Goal: Task Accomplishment & Management: Manage account settings

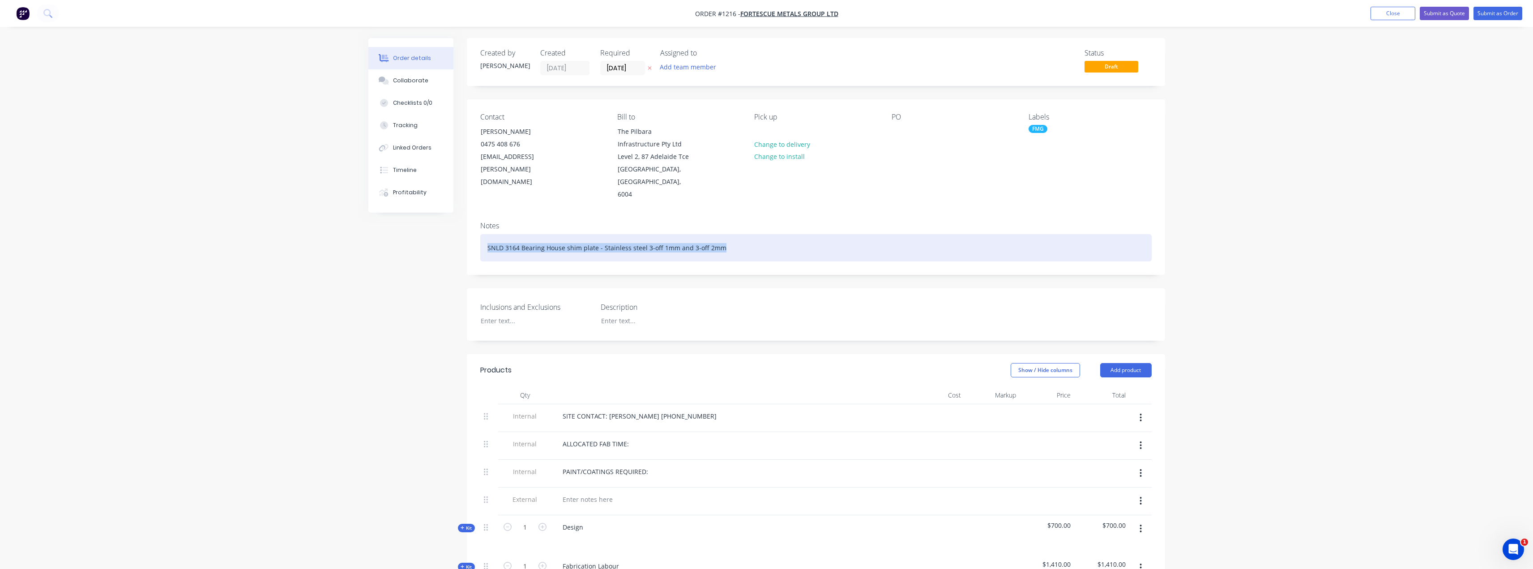
drag, startPoint x: 738, startPoint y: 238, endPoint x: 422, endPoint y: 232, distance: 316.4
click at [422, 232] on div "Created by [PERSON_NAME] Created [DATE] Required [DATE] Assigned to Add team me…" at bounding box center [766, 580] width 797 height 1085
click at [522, 242] on div "SNLD 3164 Bearing House shim plate - Stainless steel 3-off 1mm and 3-off 2mm" at bounding box center [815, 247] width 671 height 27
drag, startPoint x: 486, startPoint y: 235, endPoint x: 595, endPoint y: 237, distance: 108.8
click at [595, 237] on div "SNLD 3164 Bearing House shim plate - Stainless steel 3-off 1mm and 3-off 2mm" at bounding box center [815, 247] width 671 height 27
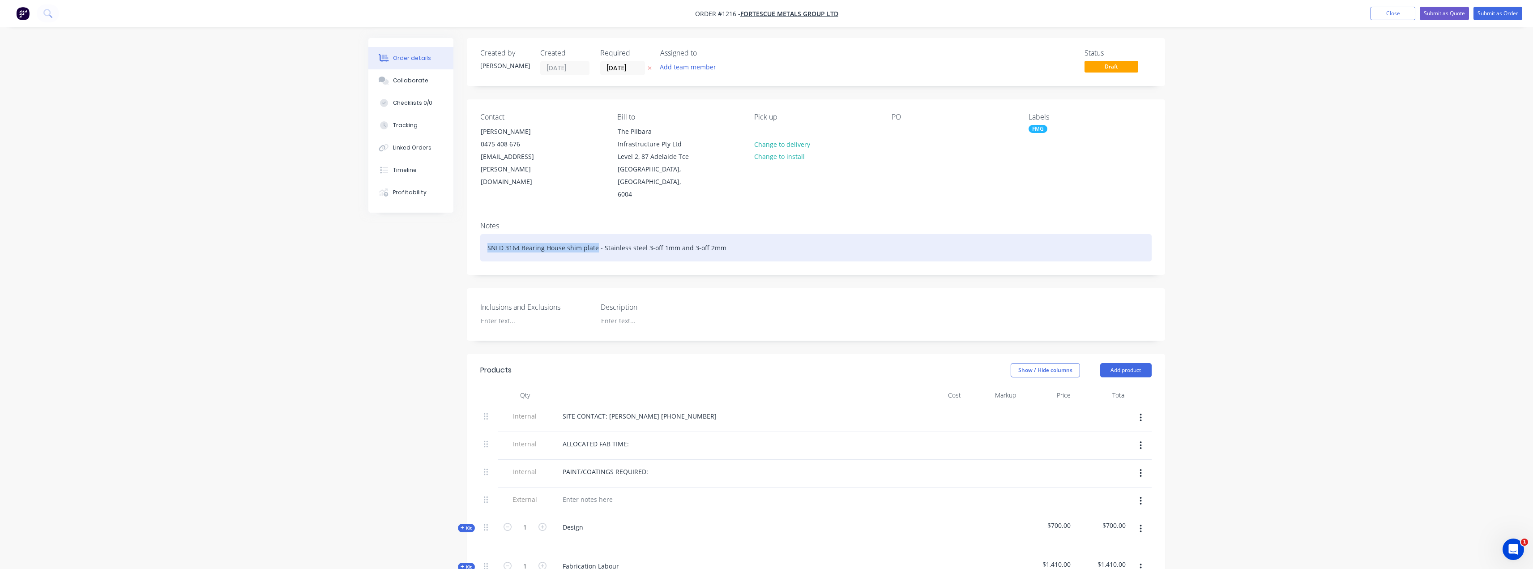
copy div "SNLD 3164 Bearing House shim plate"
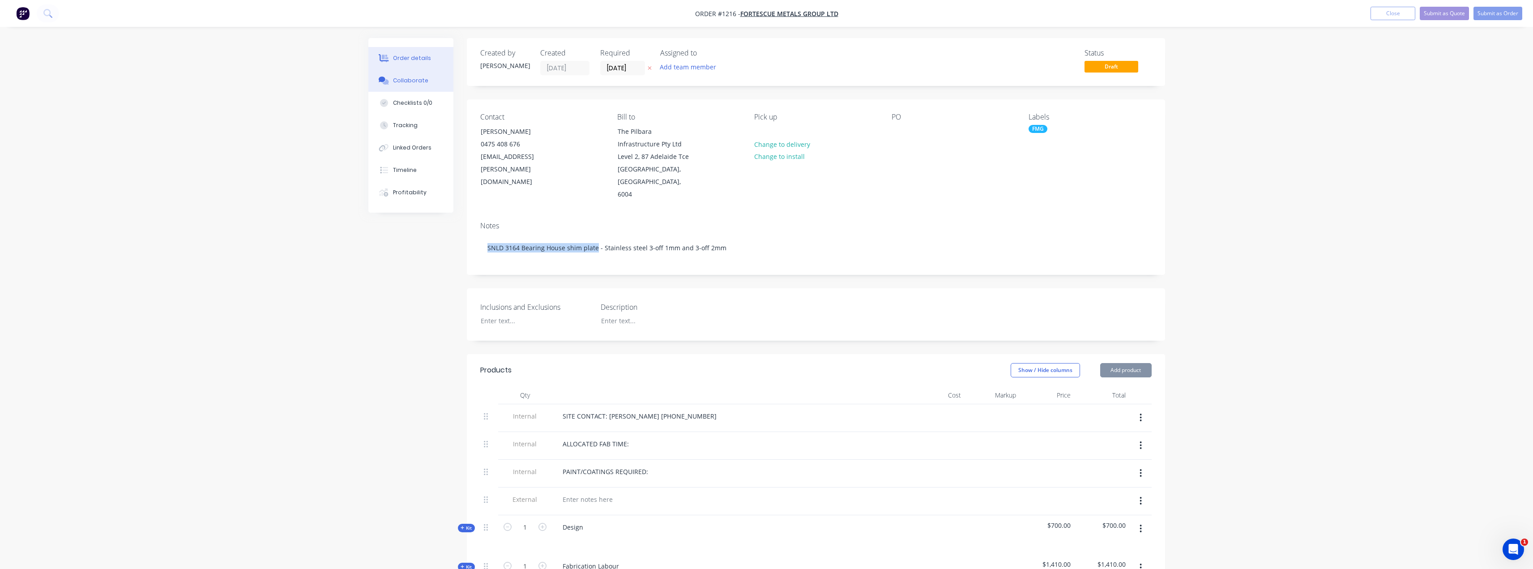
click at [420, 82] on div "Collaborate" at bounding box center [410, 81] width 35 height 8
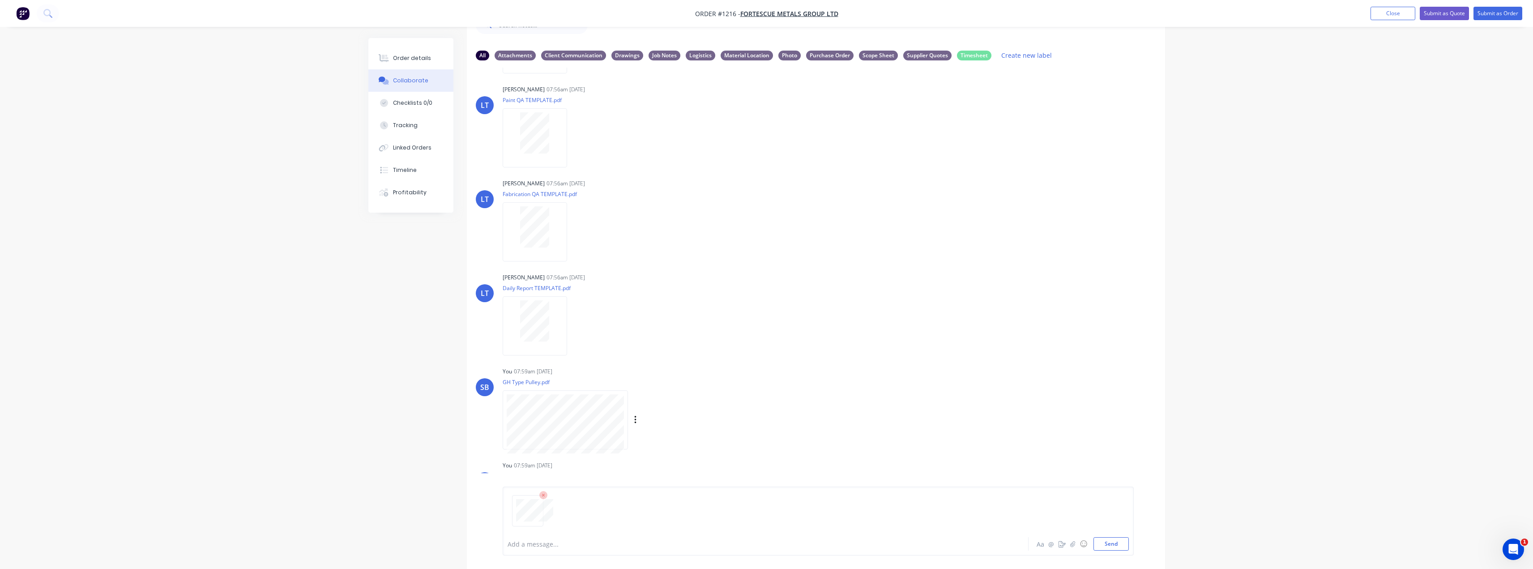
scroll to position [59, 0]
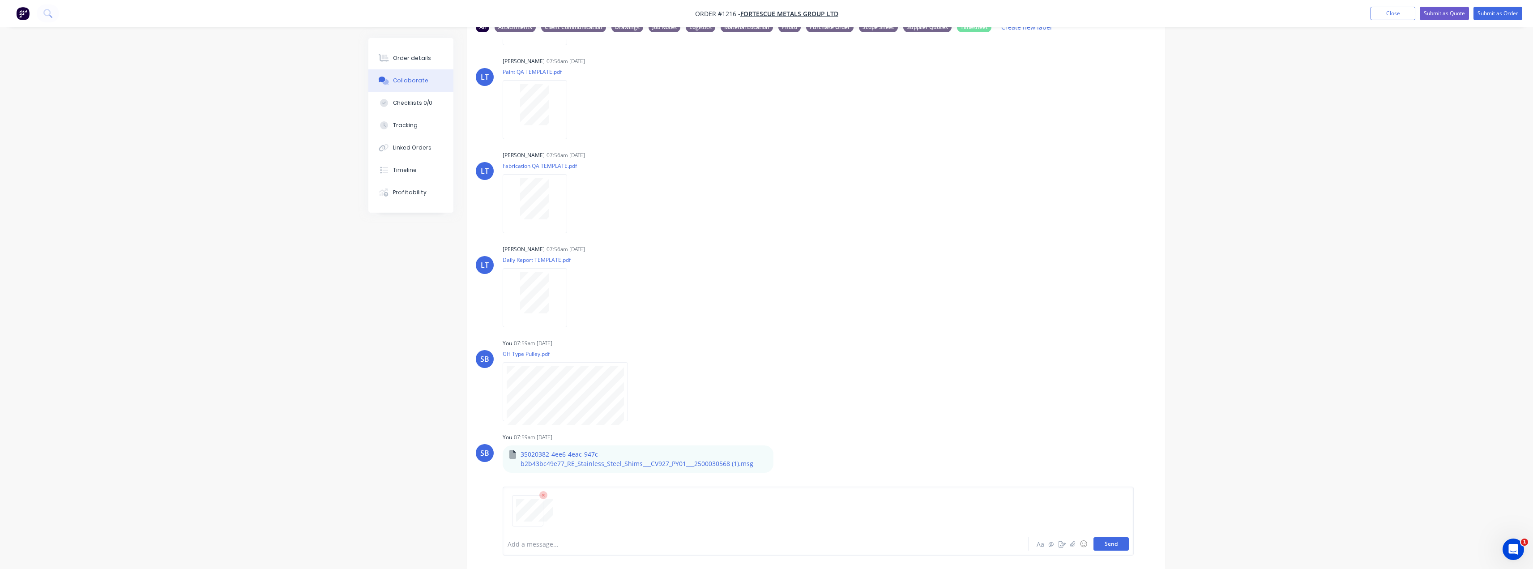
click at [1117, 542] on button "Send" at bounding box center [1110, 543] width 35 height 13
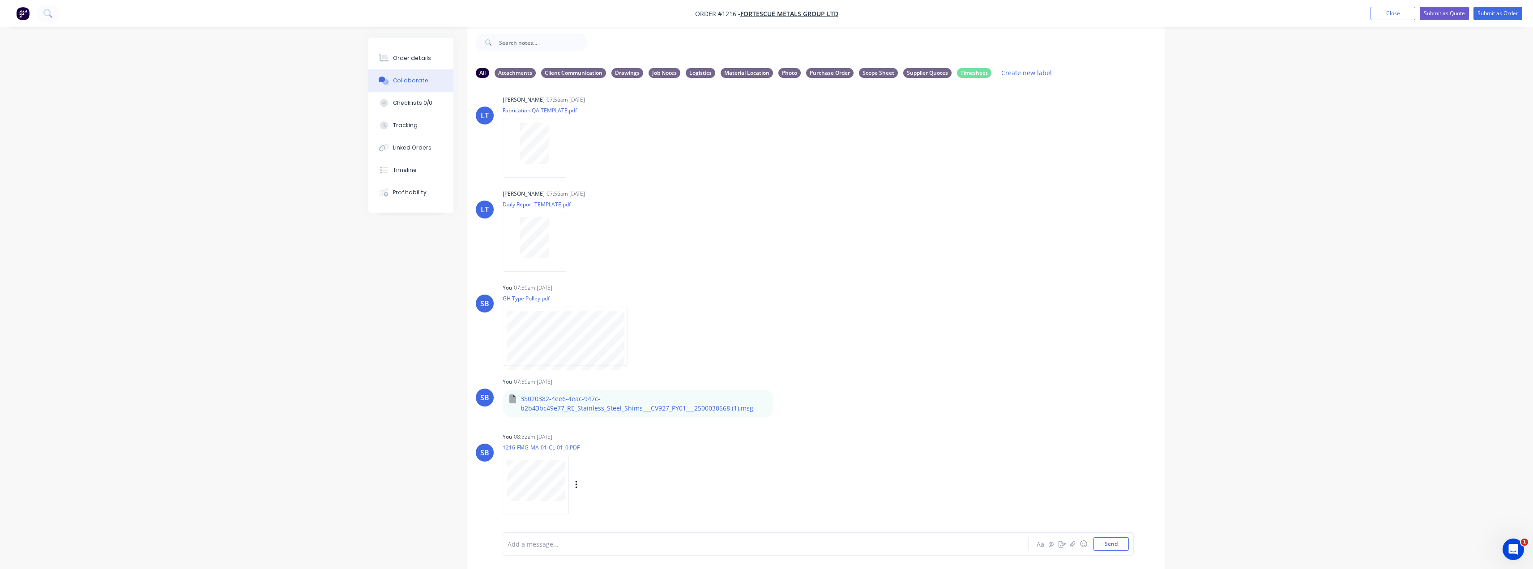
scroll to position [193, 0]
click at [576, 486] on icon "button" at bounding box center [576, 485] width 2 height 8
click at [615, 468] on button "Labels" at bounding box center [634, 466] width 101 height 20
click at [662, 500] on div "Drawings" at bounding box center [660, 500] width 32 height 10
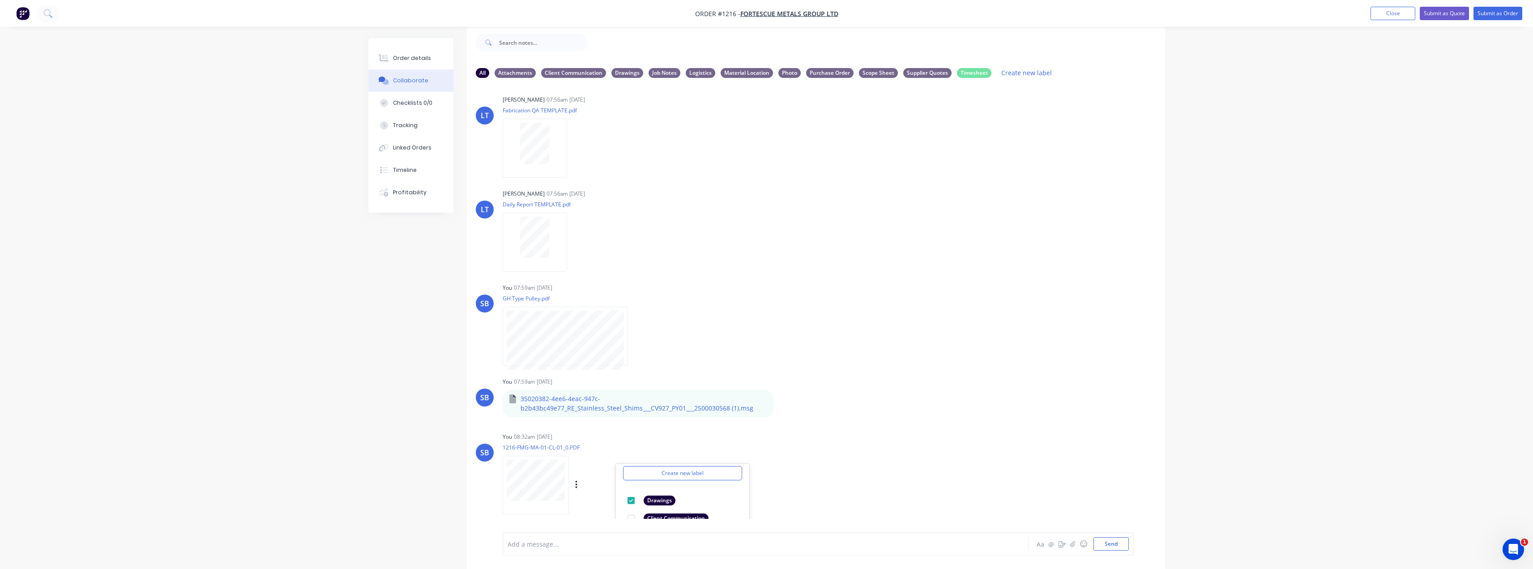
click at [901, 436] on div "SB You 08:32am [DATE] 1216-FMG-MA-01-CL-01_0.PDF Labels Download Delete Create …" at bounding box center [816, 470] width 698 height 81
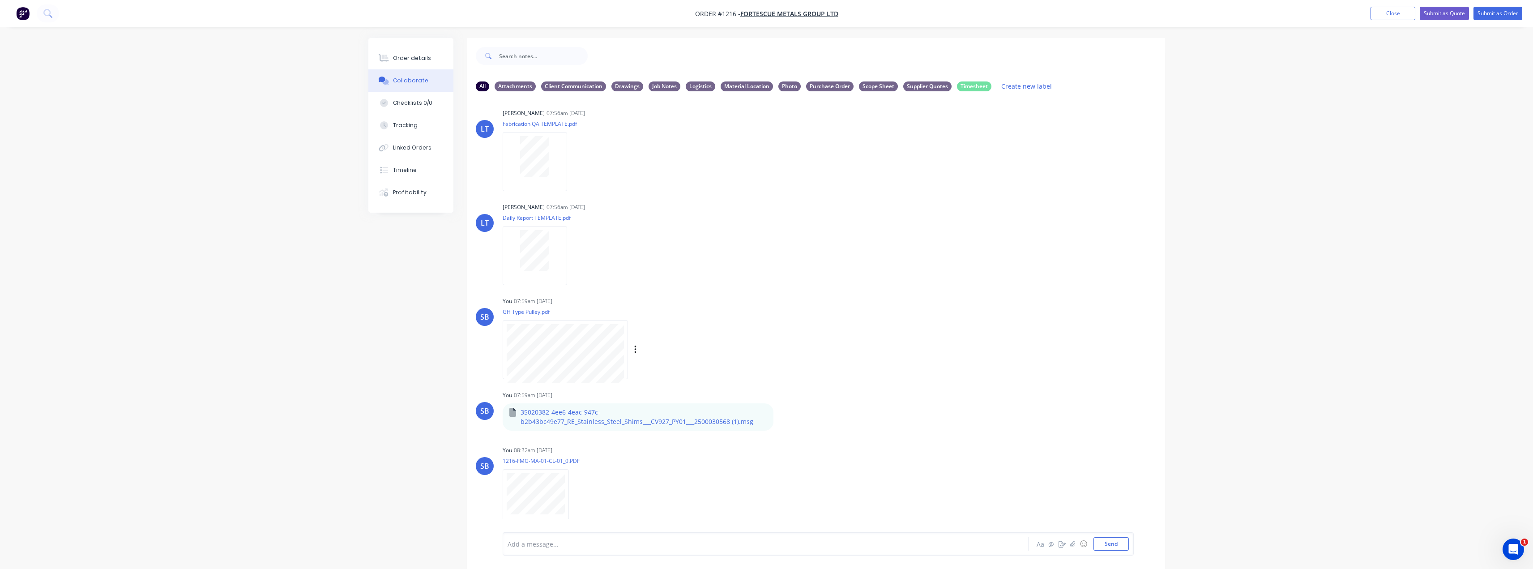
scroll to position [13, 0]
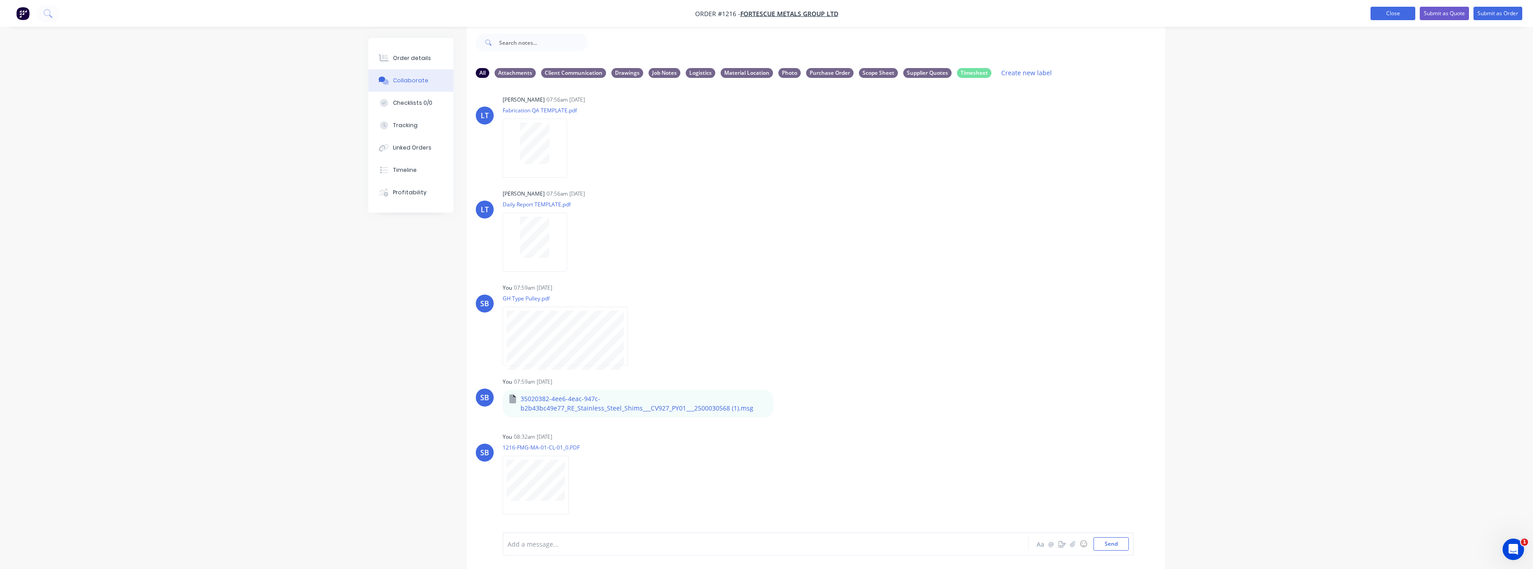
click at [1386, 12] on button "Close" at bounding box center [1392, 13] width 45 height 13
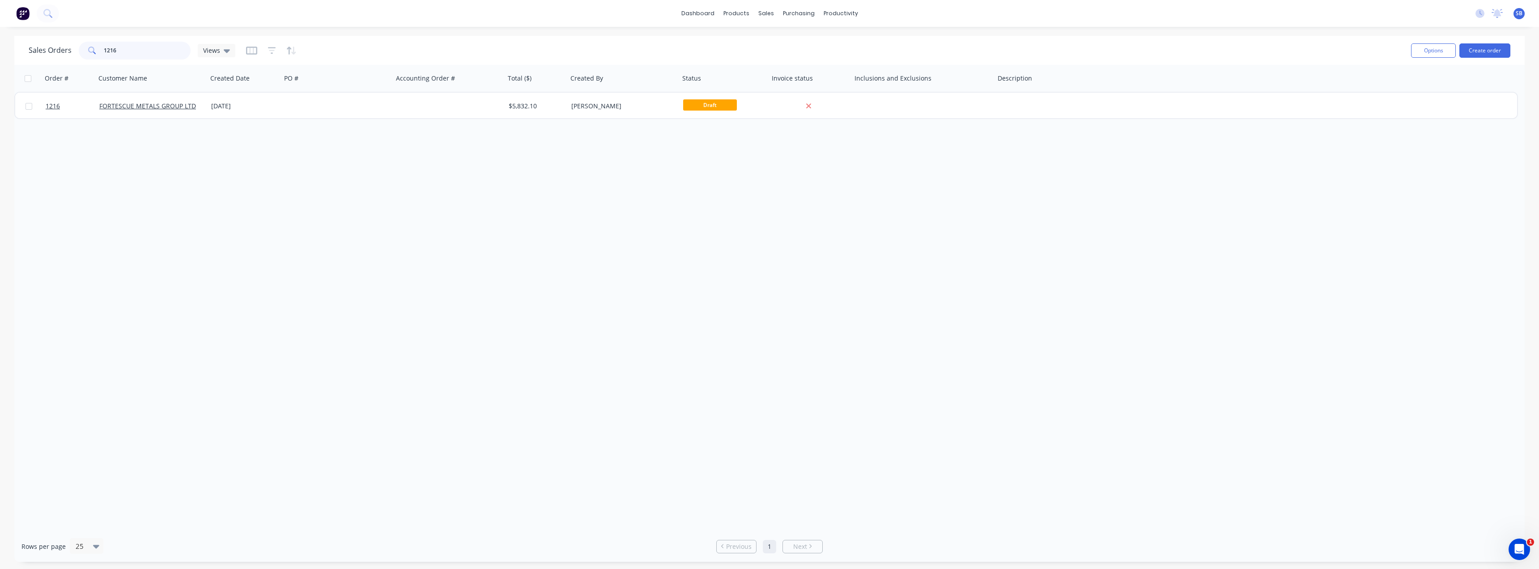
drag, startPoint x: 130, startPoint y: 51, endPoint x: 68, endPoint y: 54, distance: 61.8
click at [62, 53] on div "Sales Orders 1216 Views" at bounding box center [132, 51] width 207 height 18
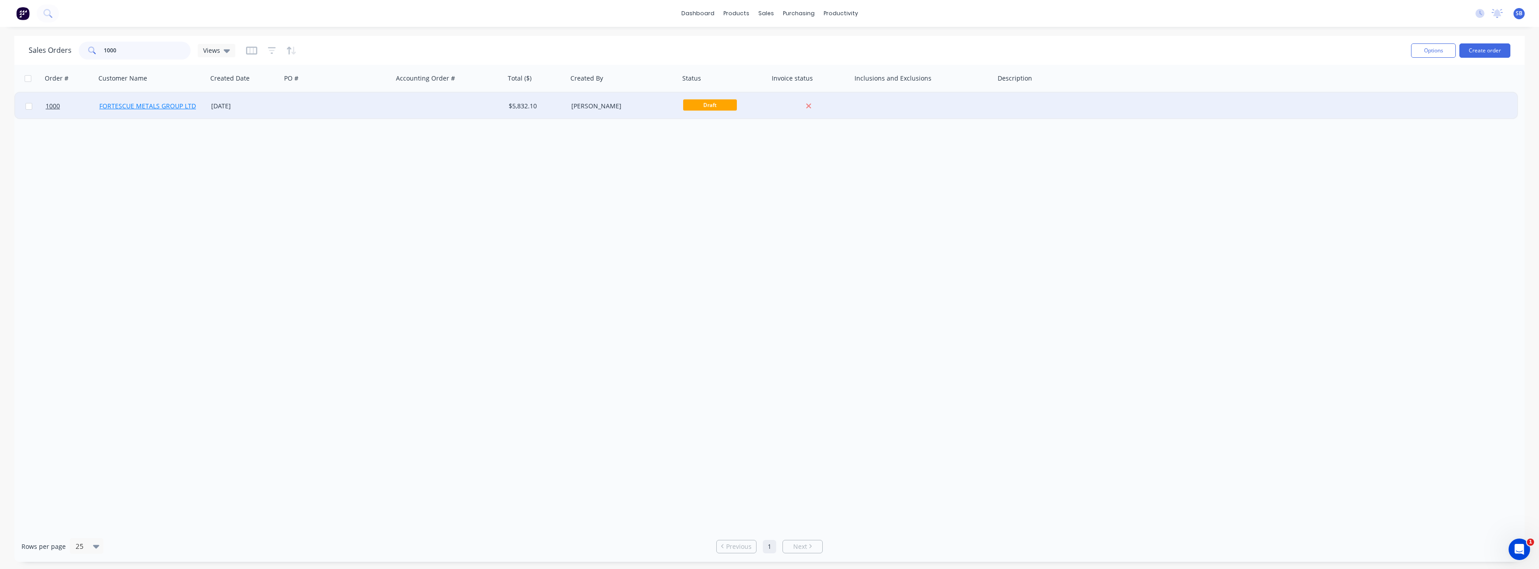
type input "1000"
click at [162, 105] on link "FORTESCUE METALS GROUP LTD" at bounding box center [147, 106] width 97 height 9
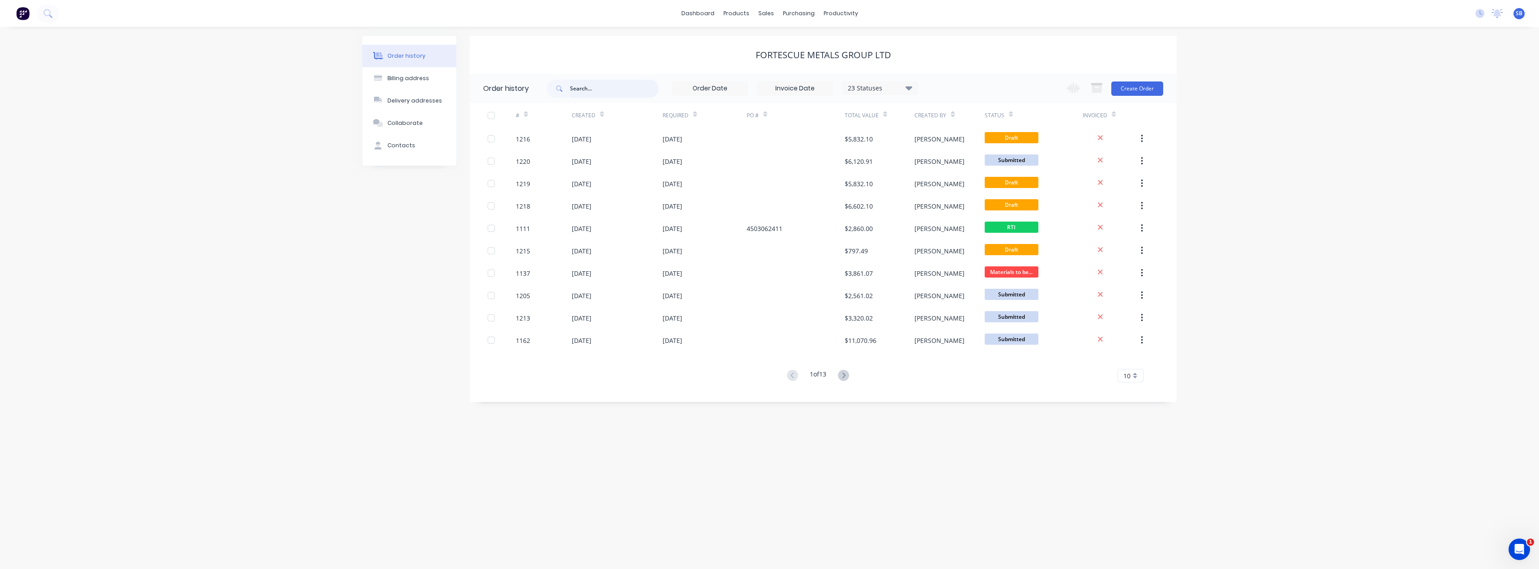
click at [595, 90] on input "text" at bounding box center [614, 89] width 89 height 18
type input "1000"
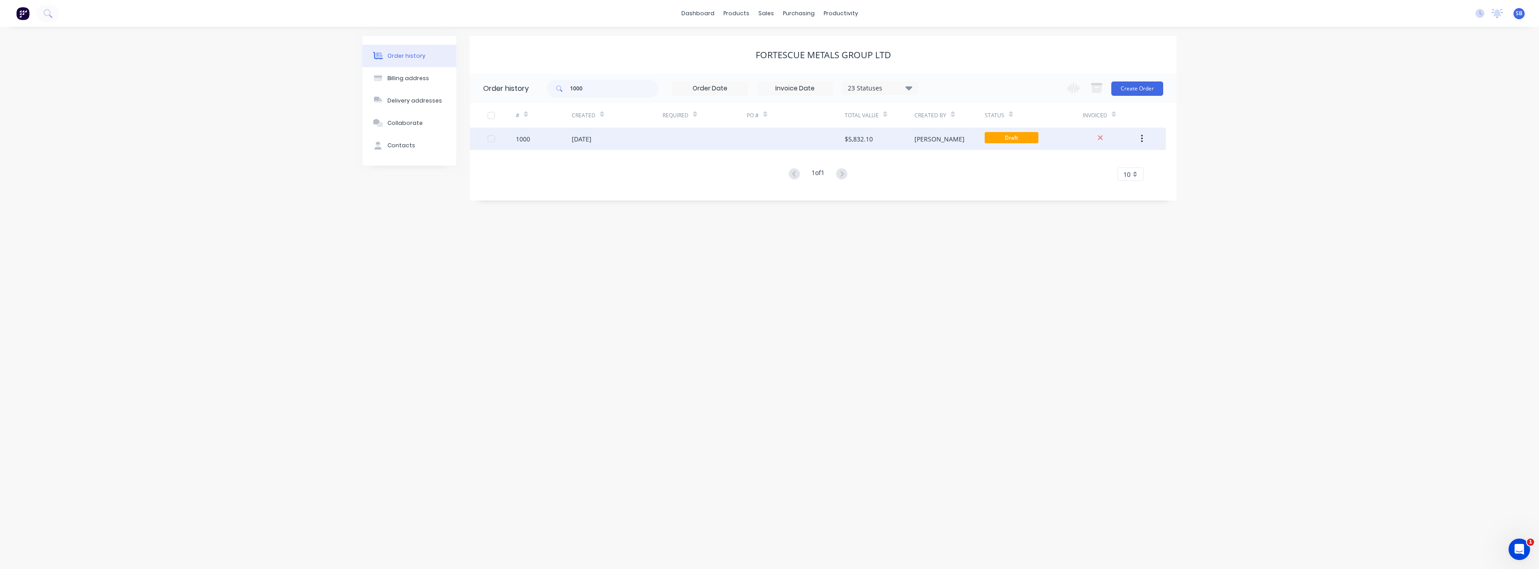
click at [1139, 143] on button "button" at bounding box center [1142, 139] width 21 height 16
click at [1106, 179] on div "Duplicate" at bounding box center [1110, 180] width 69 height 13
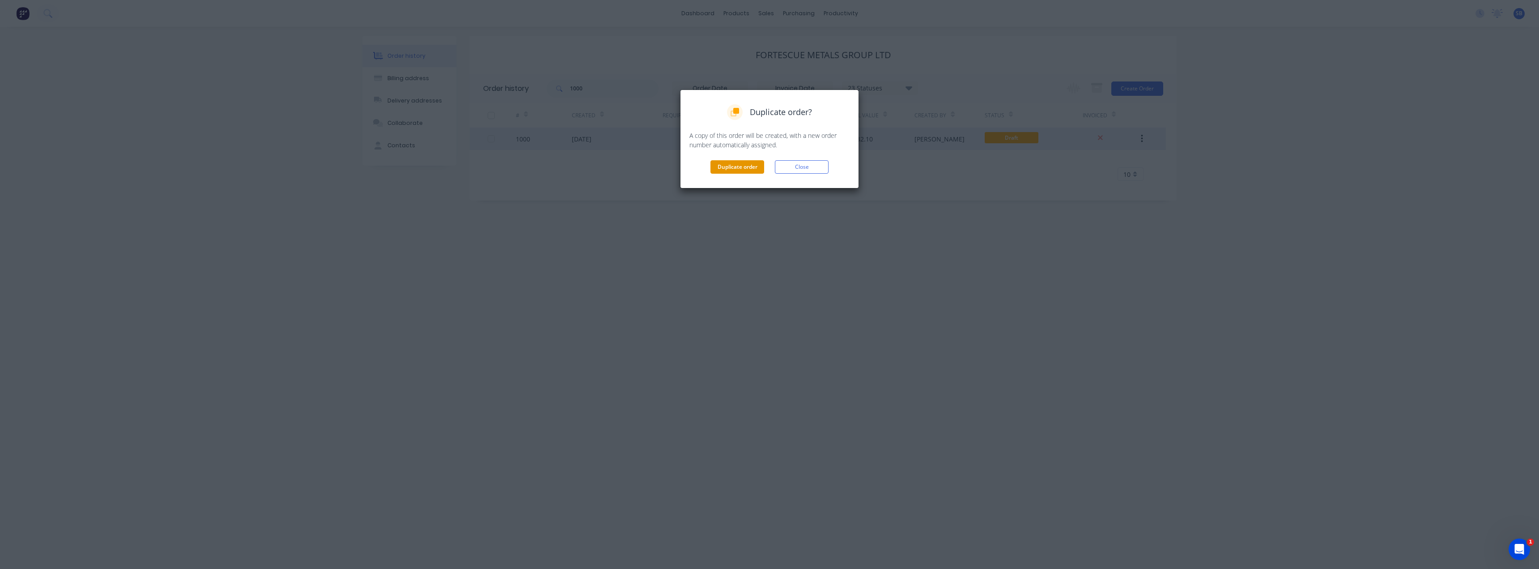
click at [754, 168] on button "Duplicate order" at bounding box center [738, 166] width 54 height 13
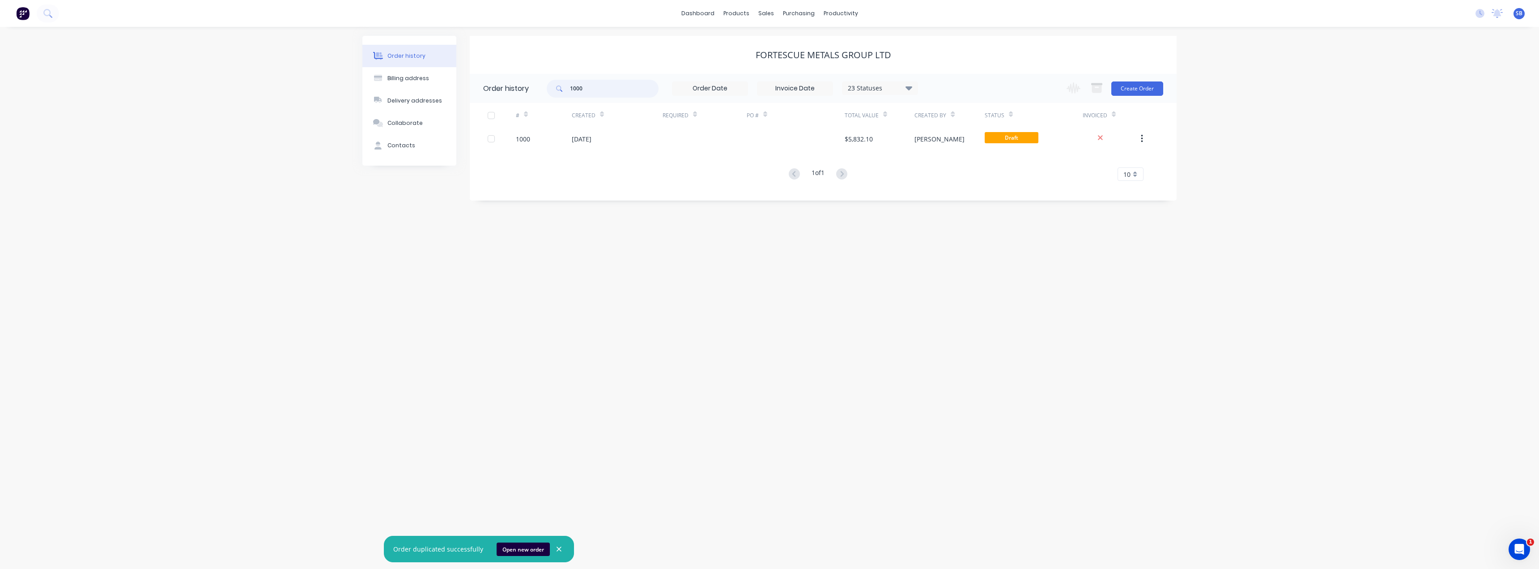
drag, startPoint x: 601, startPoint y: 88, endPoint x: 511, endPoint y: 79, distance: 89.5
click at [511, 79] on header "Order history 1000 23 Statuses Invoice Status Invoiced Not Invoiced Partial Ord…" at bounding box center [823, 88] width 707 height 29
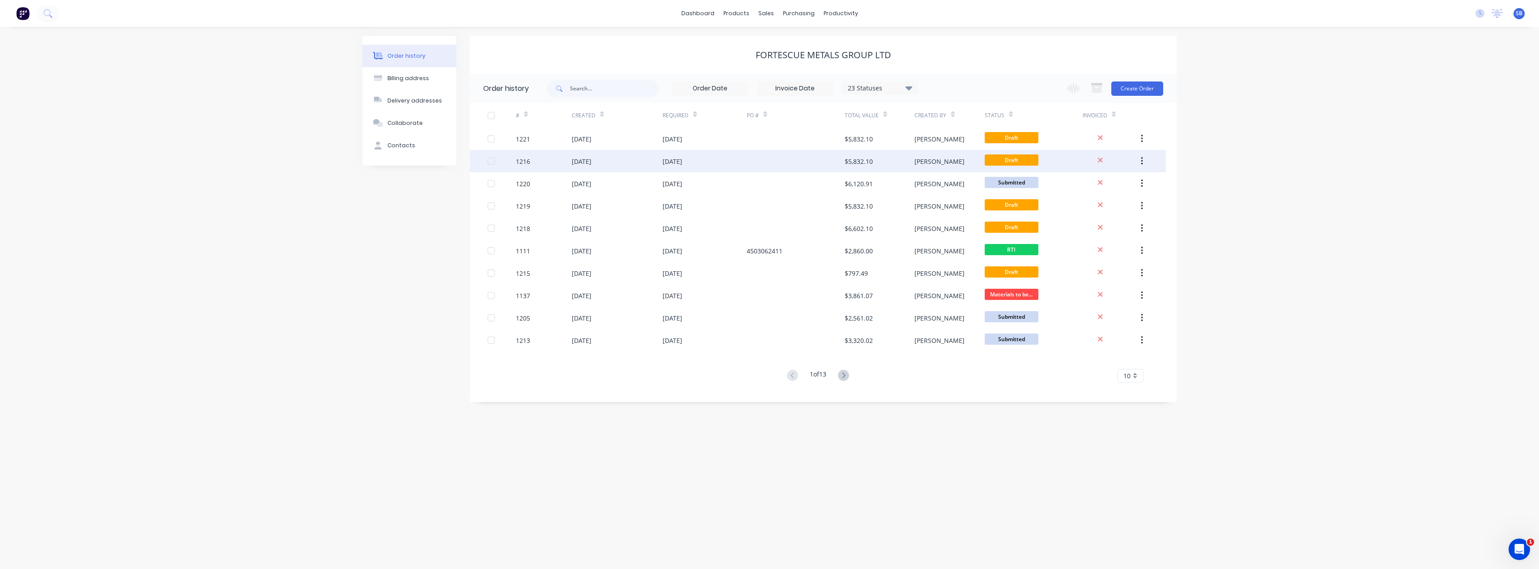
click at [681, 166] on div "[DATE]" at bounding box center [705, 161] width 84 height 22
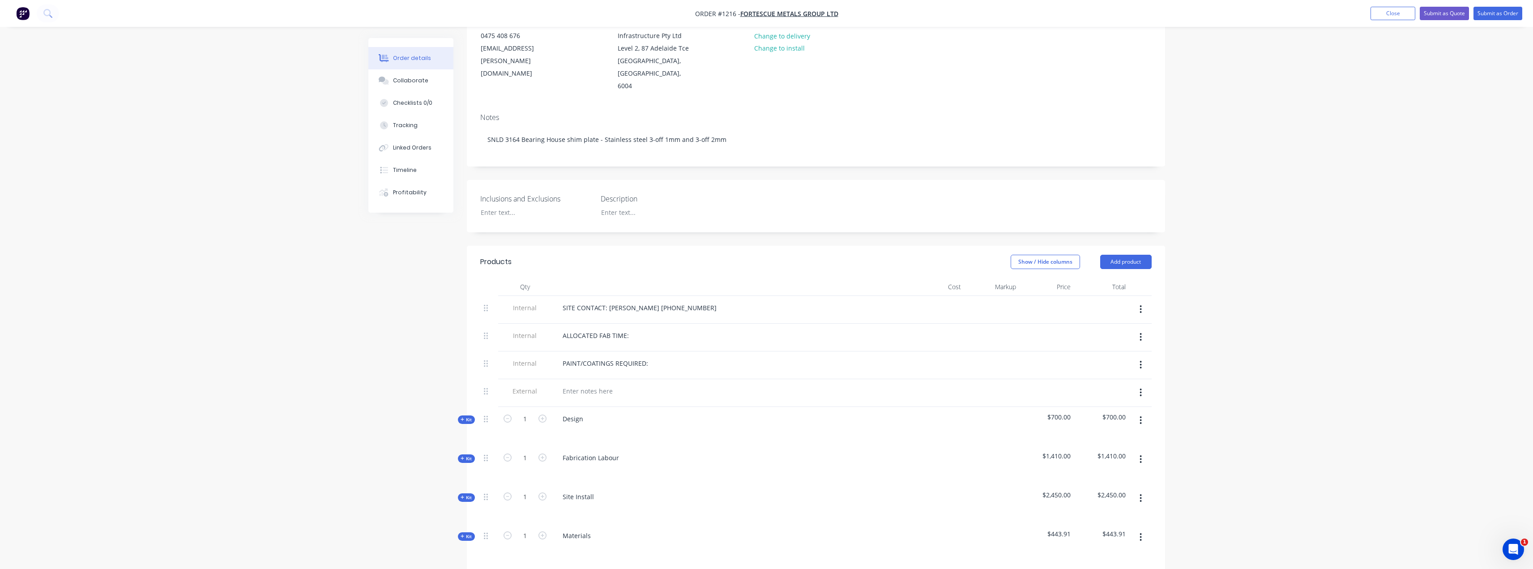
scroll to position [134, 0]
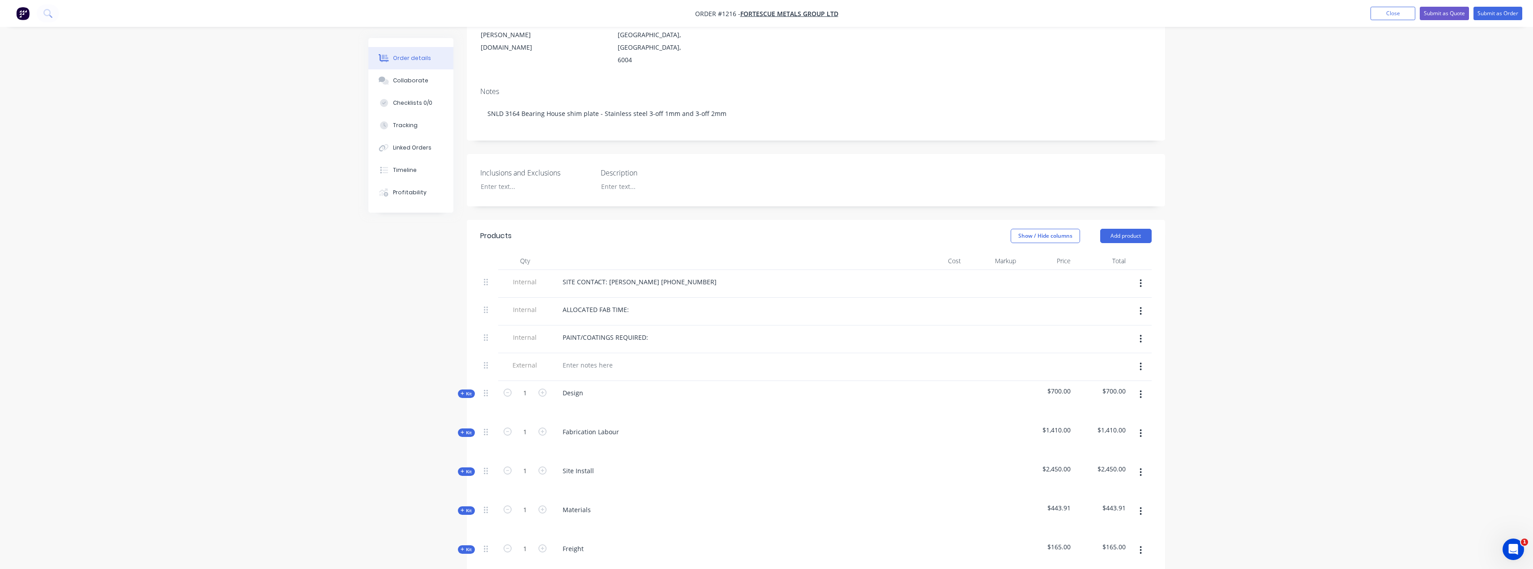
click at [467, 507] on span "Kit" at bounding box center [466, 510] width 12 height 7
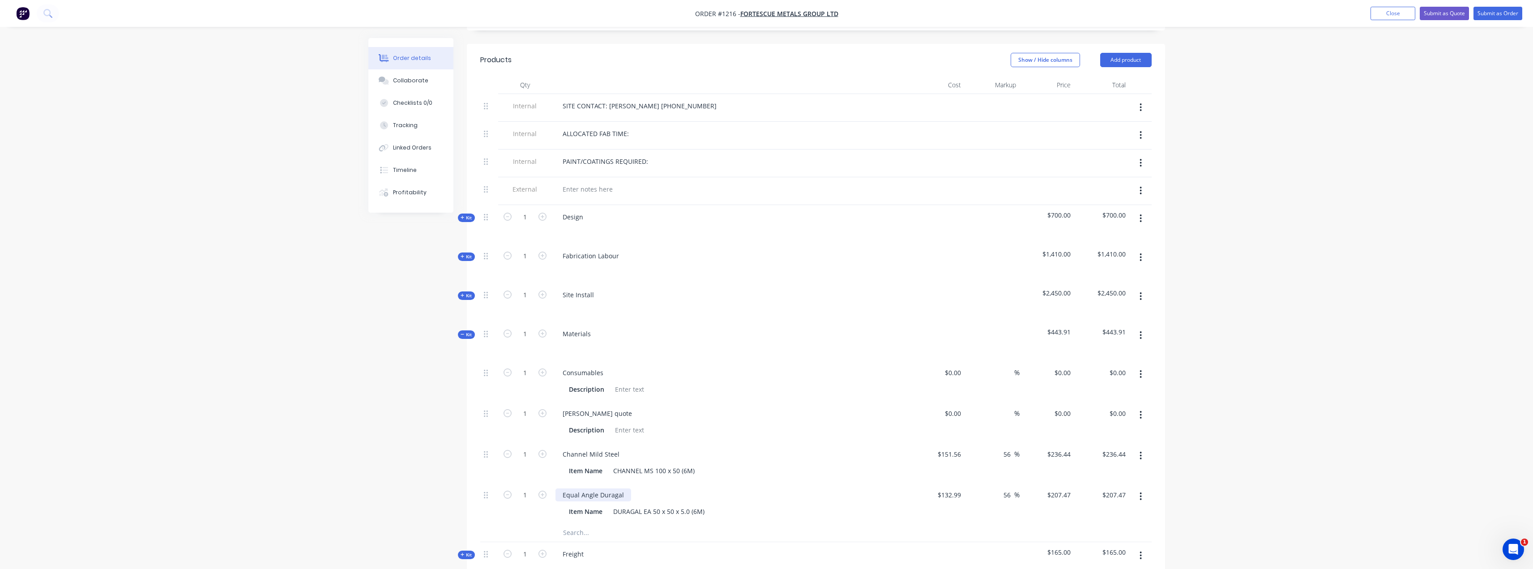
scroll to position [358, 0]
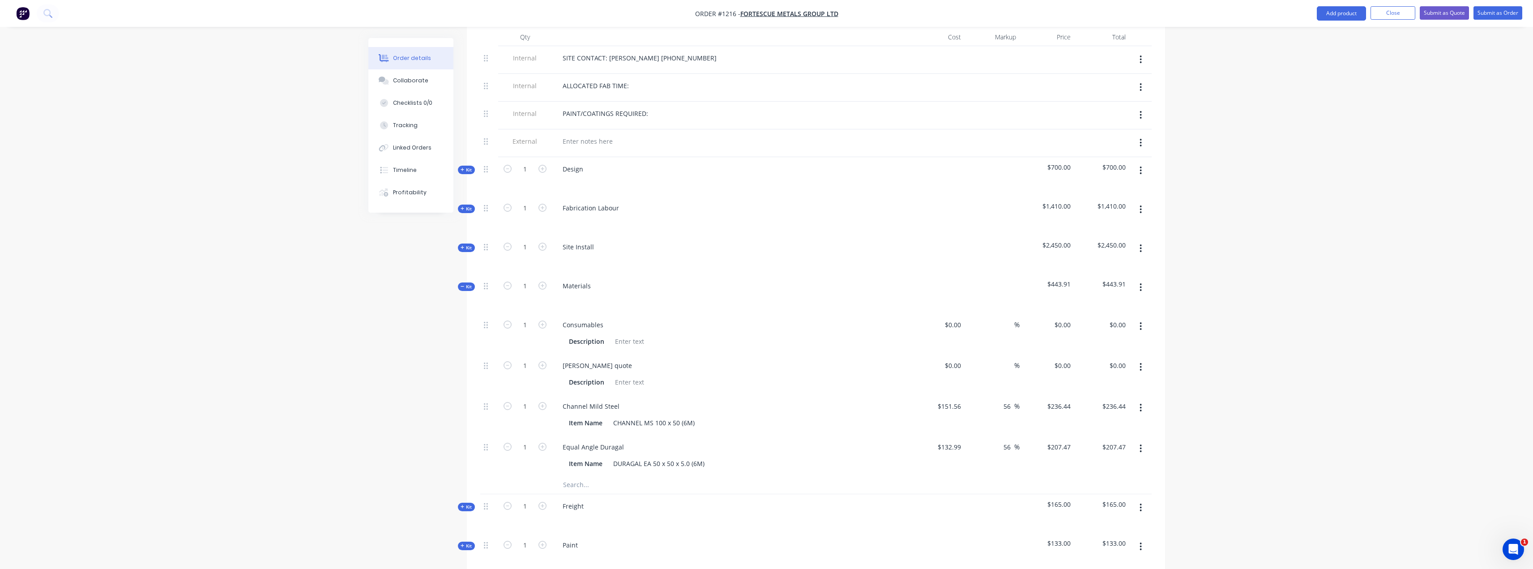
click at [1142, 440] on button "button" at bounding box center [1140, 448] width 21 height 16
click at [1119, 501] on div "Delete" at bounding box center [1108, 507] width 69 height 13
click at [1145, 400] on button "button" at bounding box center [1140, 408] width 21 height 16
click at [1102, 460] on div "Delete" at bounding box center [1108, 466] width 69 height 13
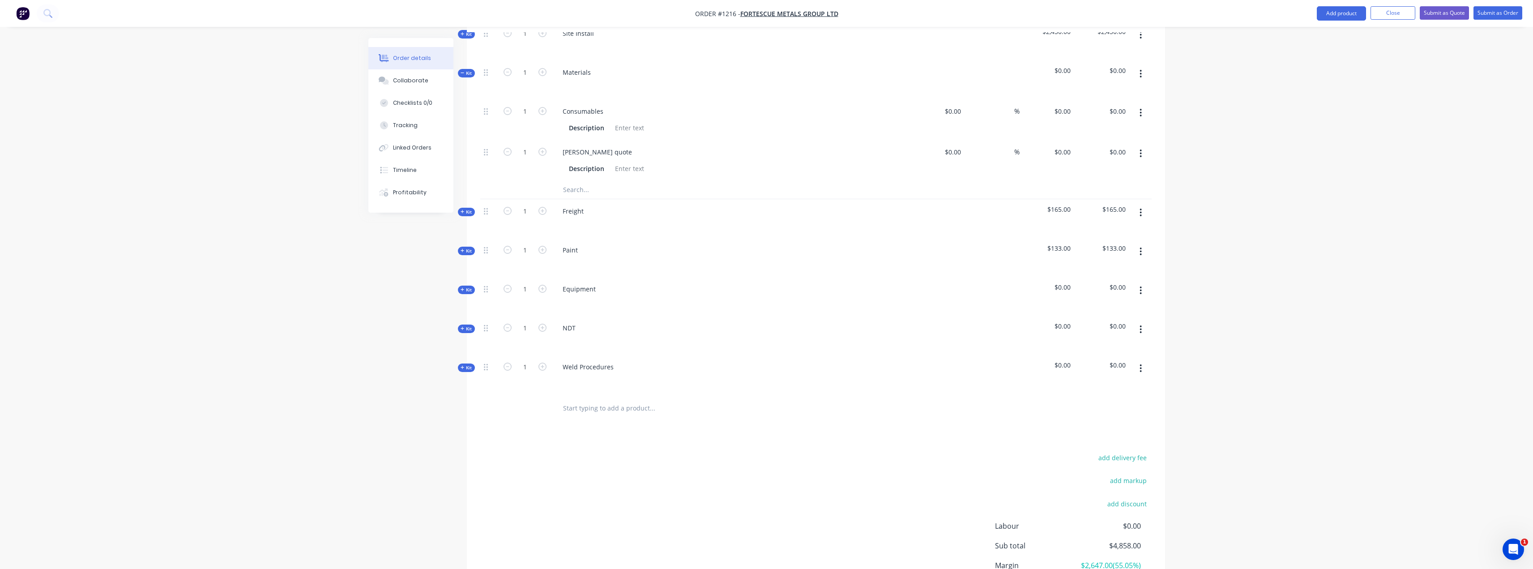
scroll to position [552, 0]
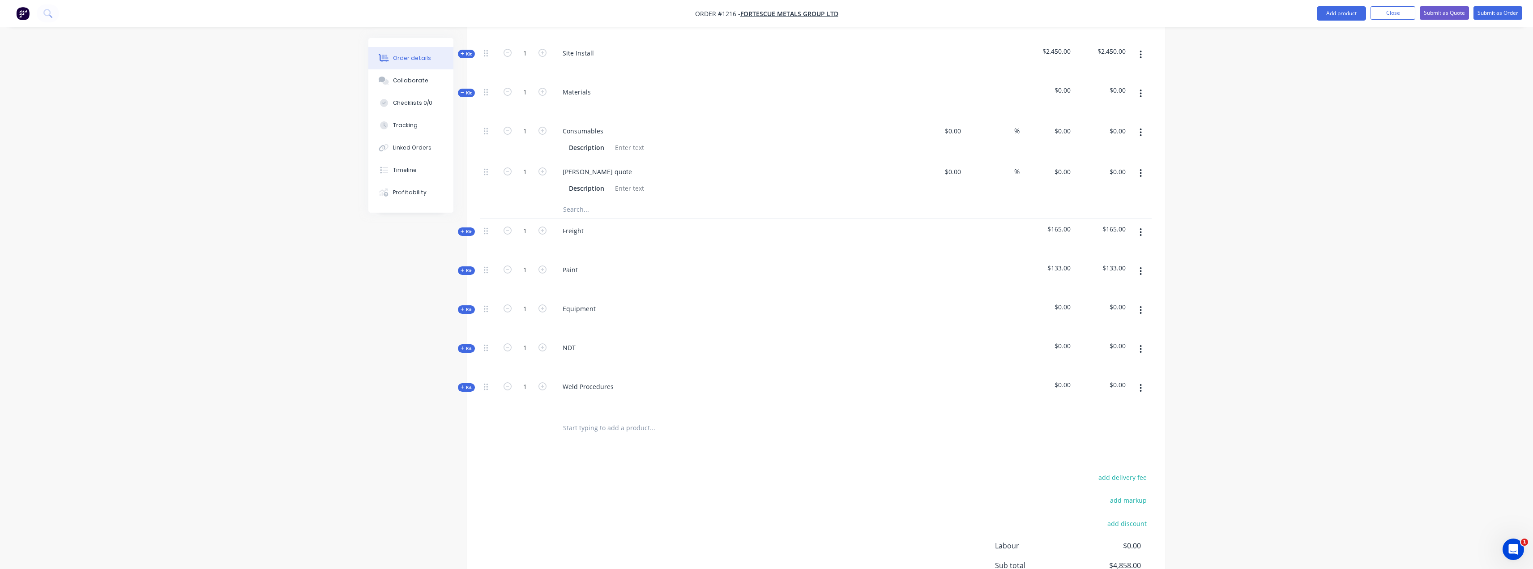
click at [1138, 341] on button "button" at bounding box center [1140, 349] width 21 height 16
click at [1106, 420] on div "Delete" at bounding box center [1108, 426] width 69 height 13
click at [1142, 341] on button "button" at bounding box center [1140, 349] width 21 height 16
click at [1101, 420] on div "Delete" at bounding box center [1108, 426] width 69 height 13
click at [1139, 305] on icon "button" at bounding box center [1140, 310] width 2 height 10
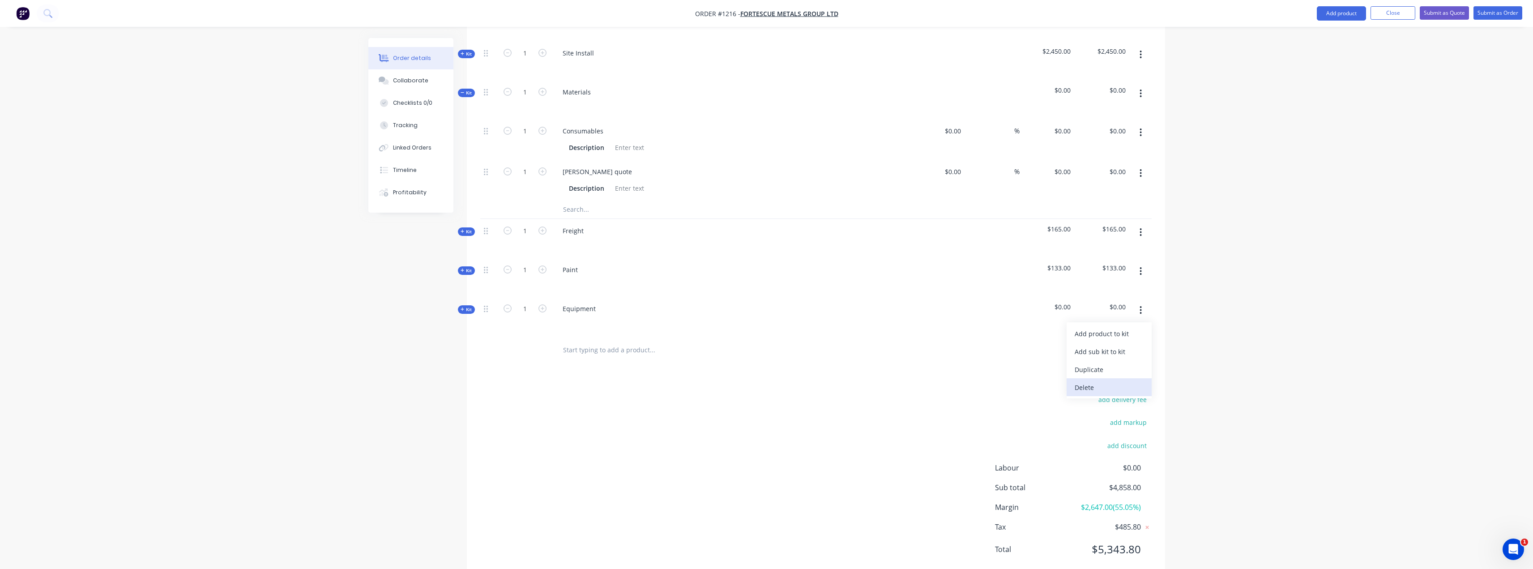
click at [1101, 381] on div "Delete" at bounding box center [1108, 387] width 69 height 13
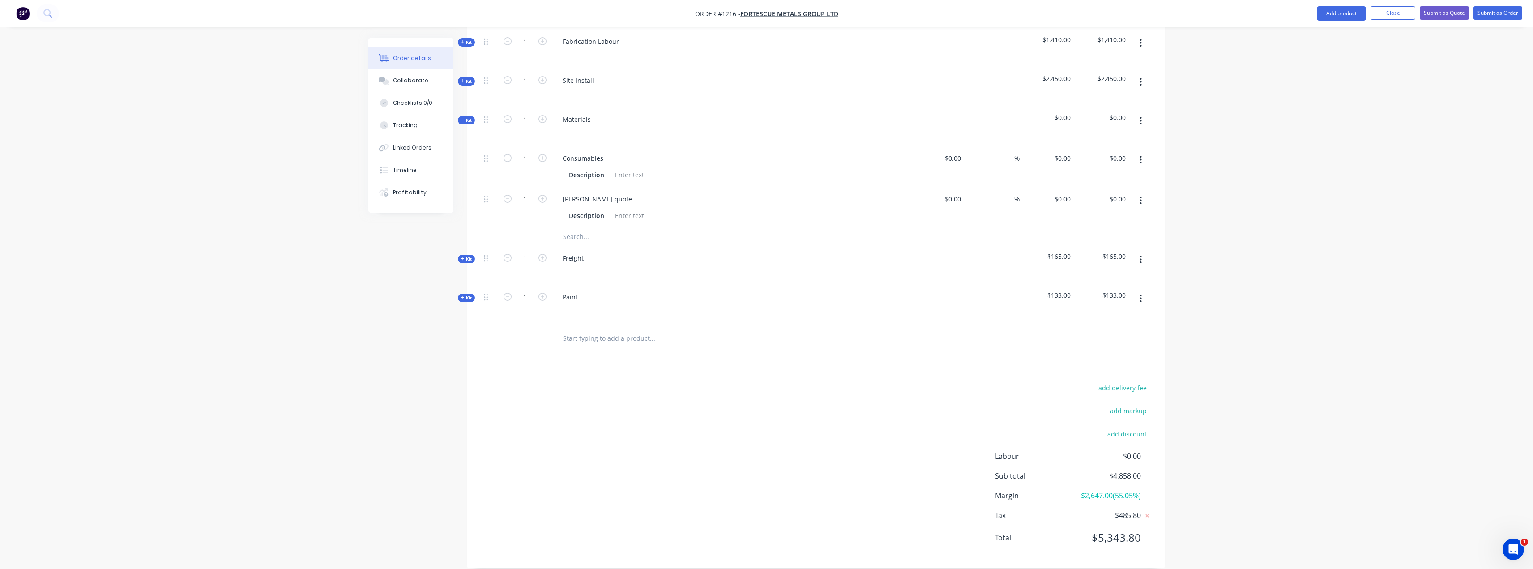
click at [1139, 290] on button "button" at bounding box center [1140, 298] width 21 height 16
click at [1095, 369] on div "Delete" at bounding box center [1108, 375] width 69 height 13
click at [1137, 290] on button "button" at bounding box center [1140, 298] width 21 height 16
click at [1098, 369] on div "Delete" at bounding box center [1108, 375] width 69 height 13
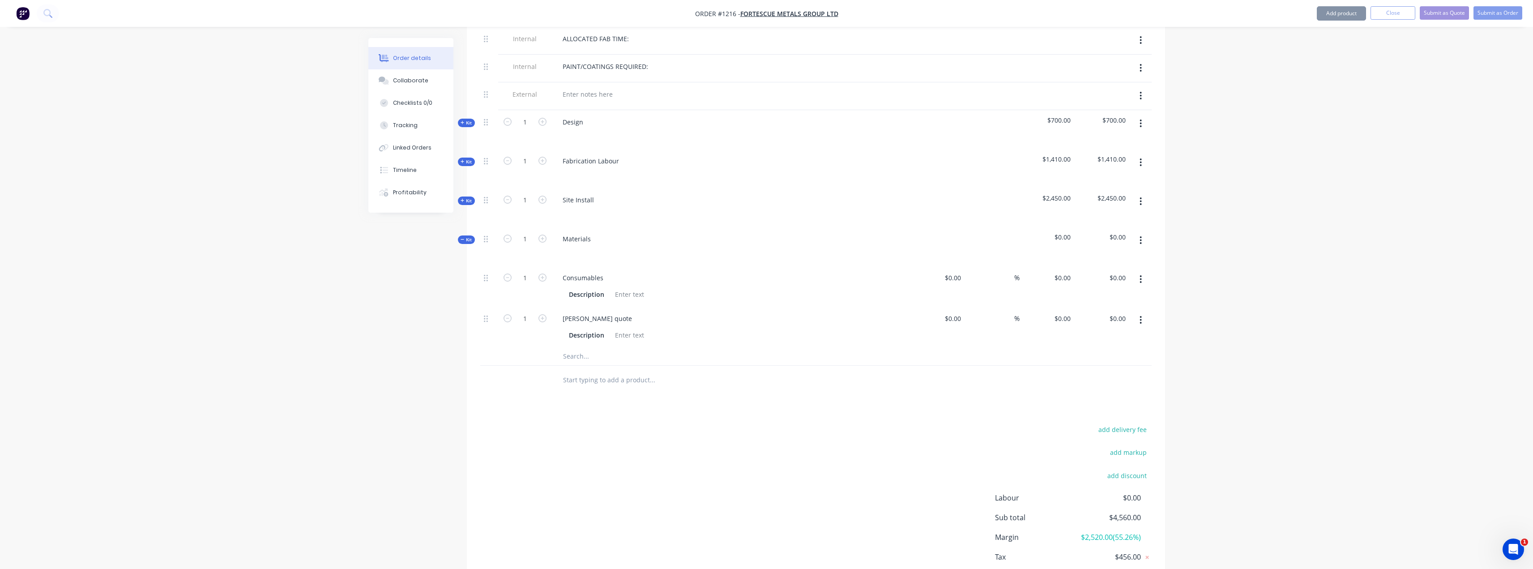
scroll to position [357, 0]
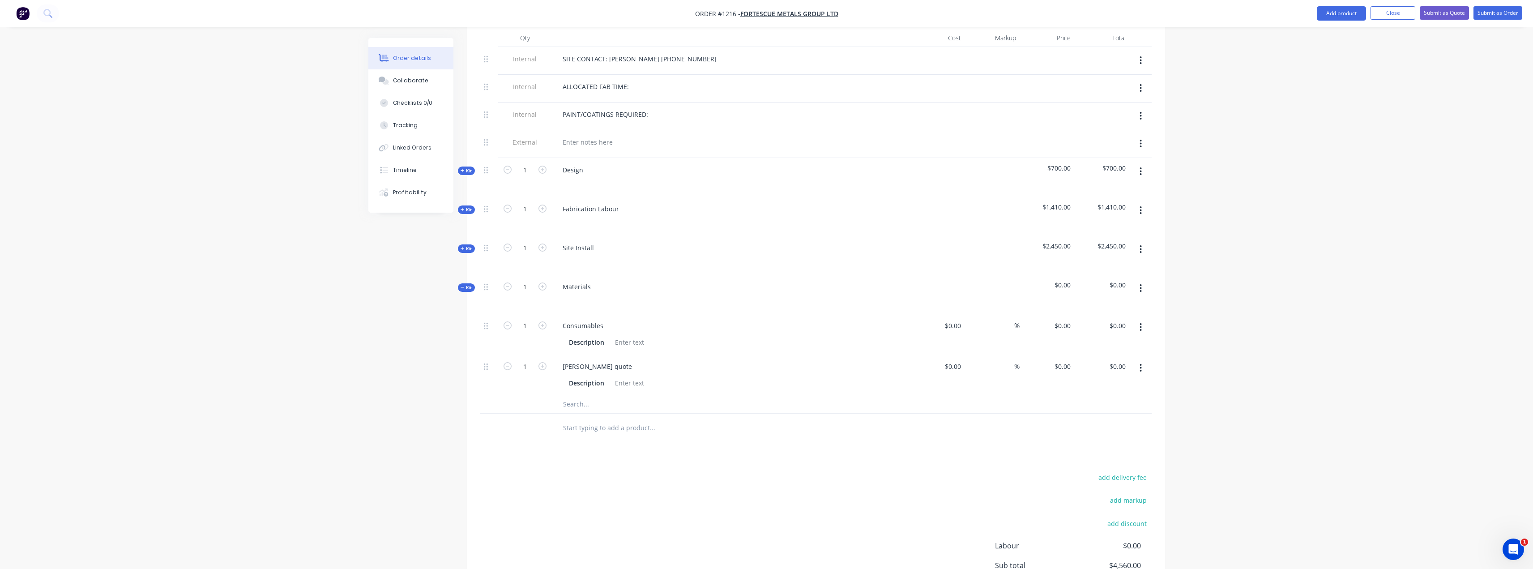
click at [1142, 243] on button "button" at bounding box center [1140, 249] width 21 height 16
drag, startPoint x: 1109, startPoint y: 317, endPoint x: 1110, endPoint y: 308, distance: 9.5
click at [1109, 320] on div "Delete" at bounding box center [1108, 326] width 69 height 13
click at [1144, 202] on button "button" at bounding box center [1140, 210] width 21 height 16
click at [1112, 281] on div "Delete" at bounding box center [1108, 287] width 69 height 13
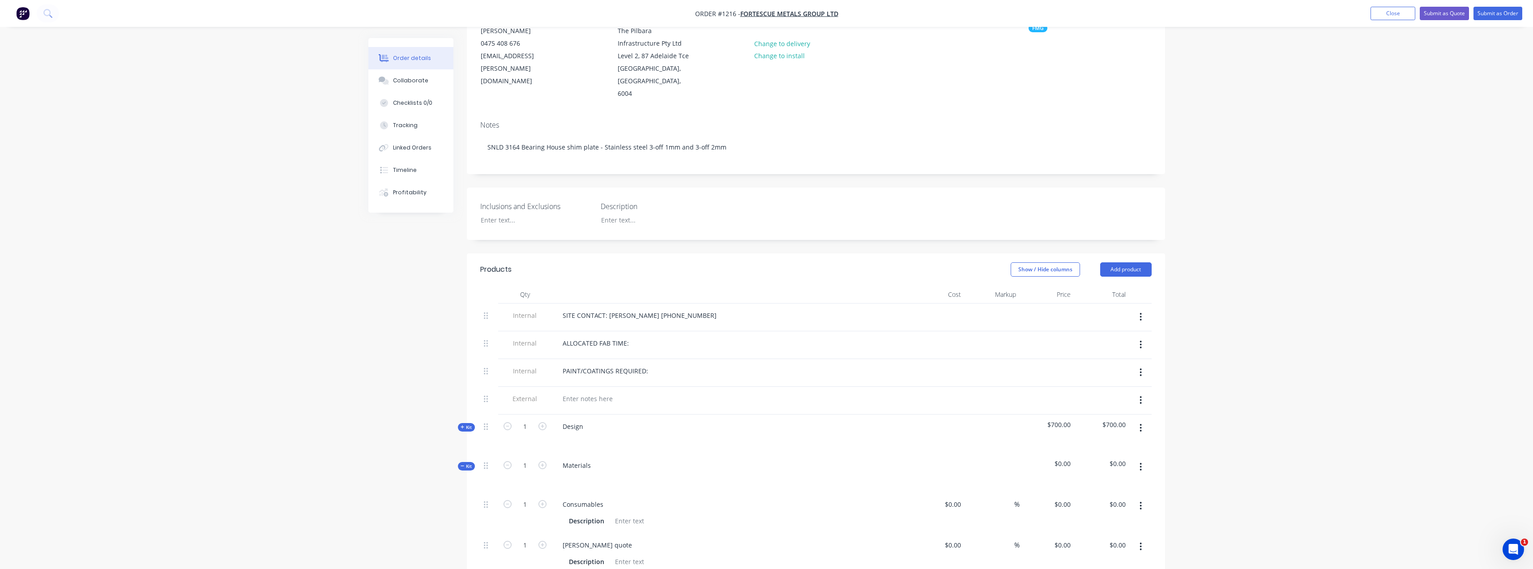
scroll to position [89, 0]
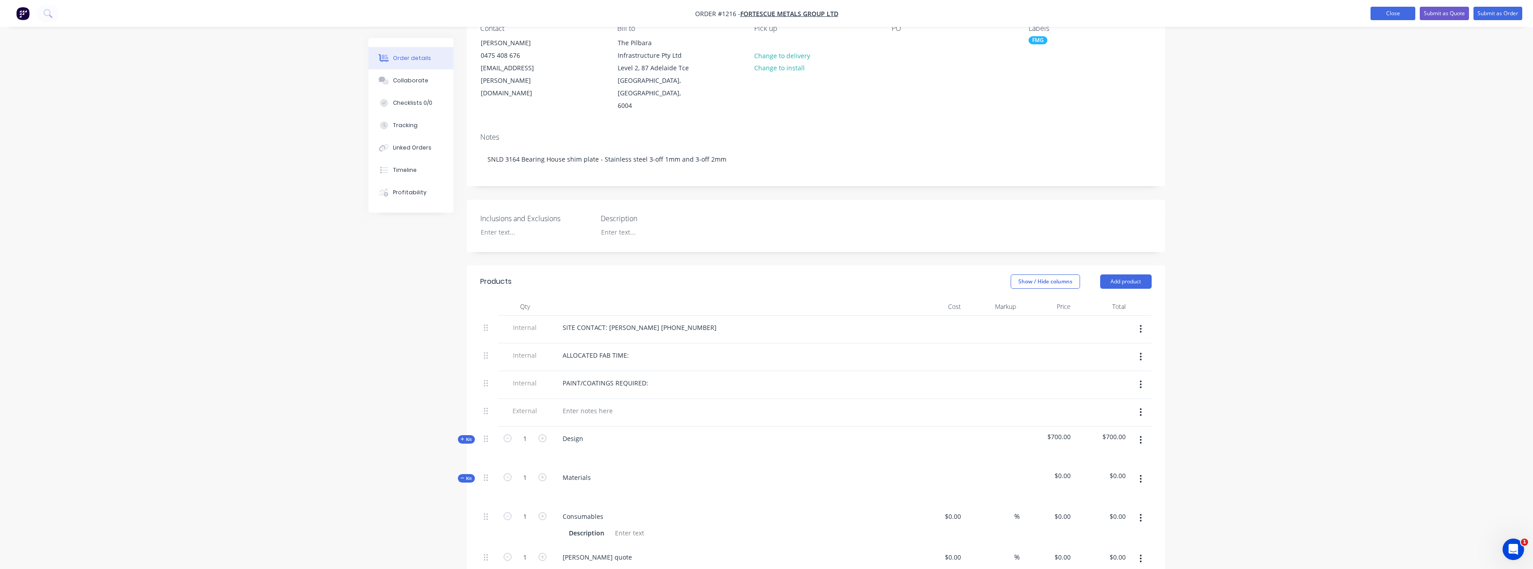
click at [1376, 12] on button "Close" at bounding box center [1392, 13] width 45 height 13
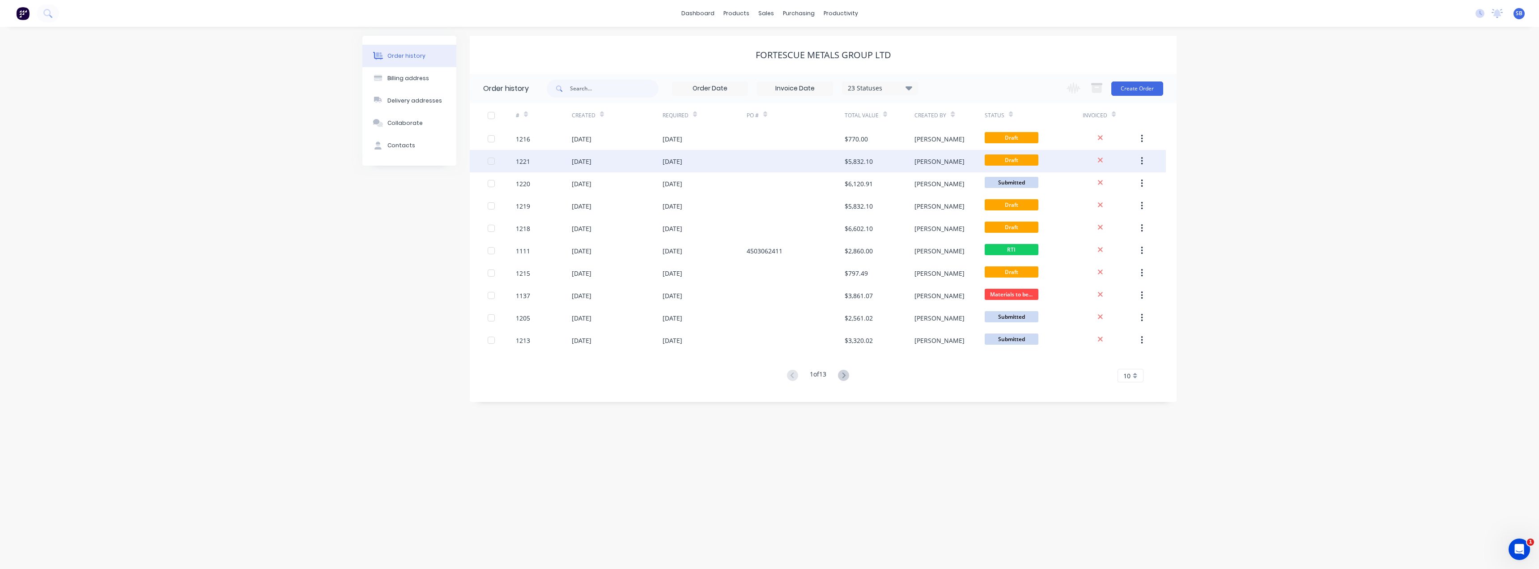
click at [681, 163] on div "[DATE]" at bounding box center [673, 161] width 20 height 9
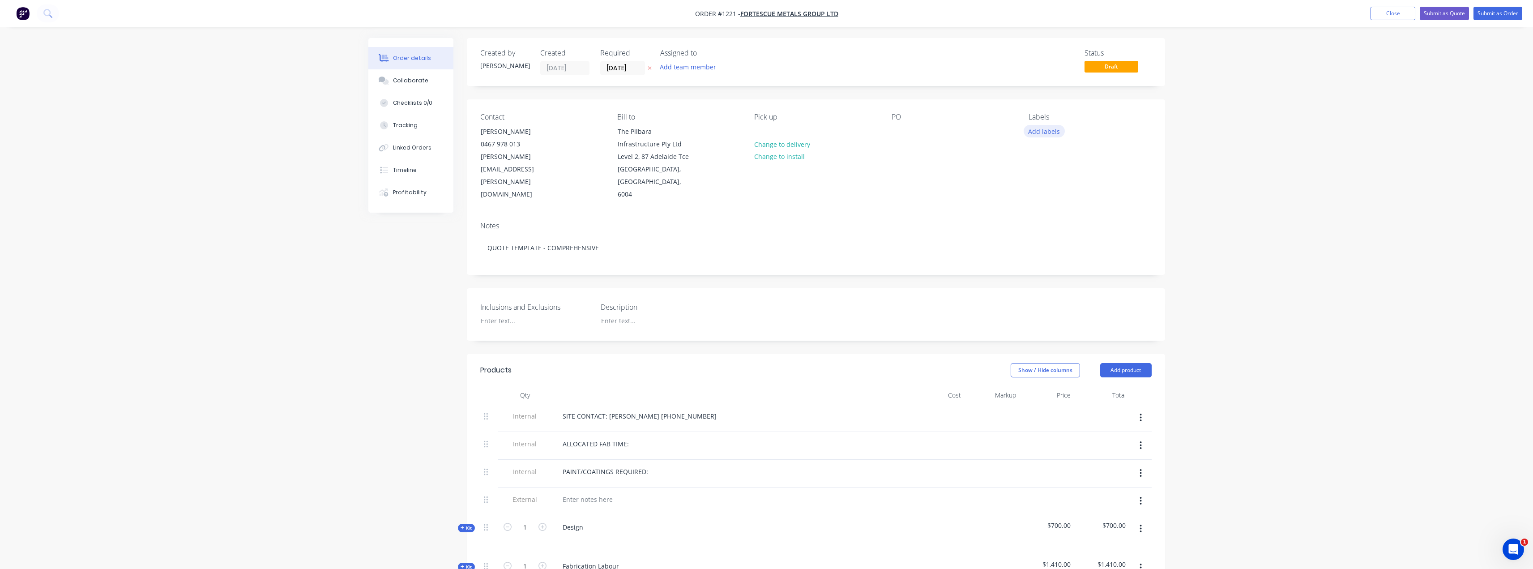
click at [1035, 133] on button "Add labels" at bounding box center [1043, 131] width 41 height 12
click at [1061, 227] on div "FMG" at bounding box center [1062, 229] width 19 height 10
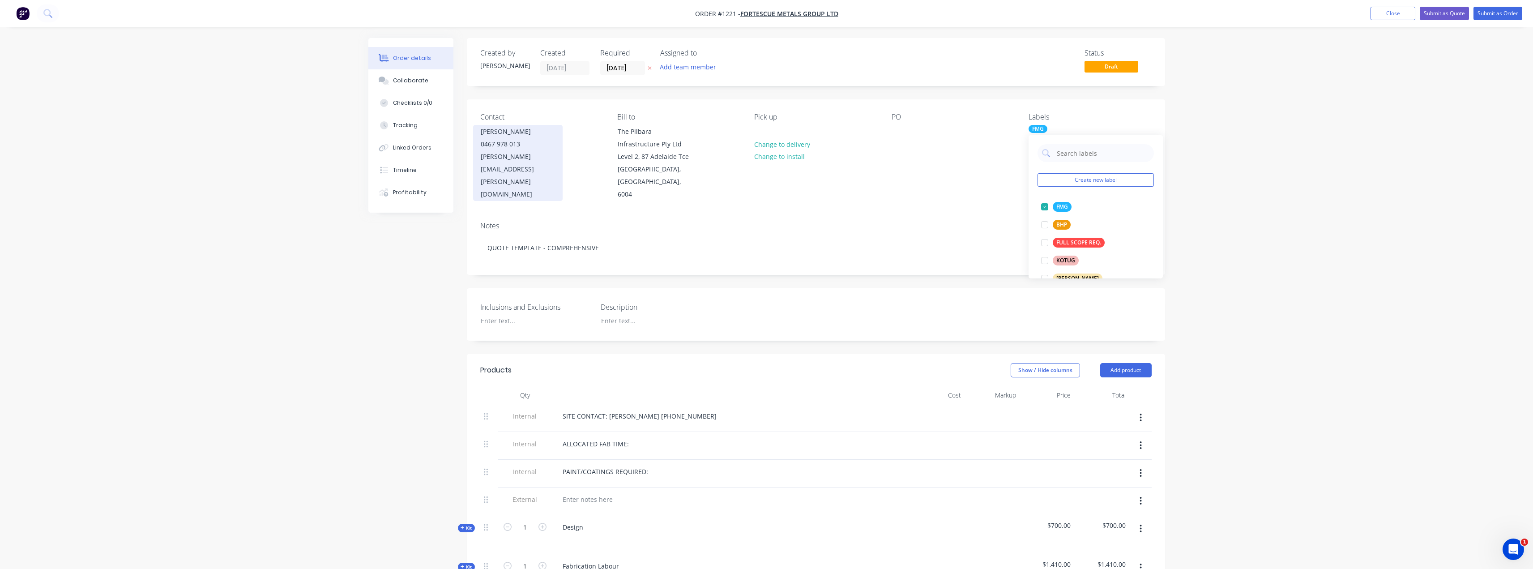
click at [536, 147] on div "0467 978 013" at bounding box center [518, 144] width 74 height 13
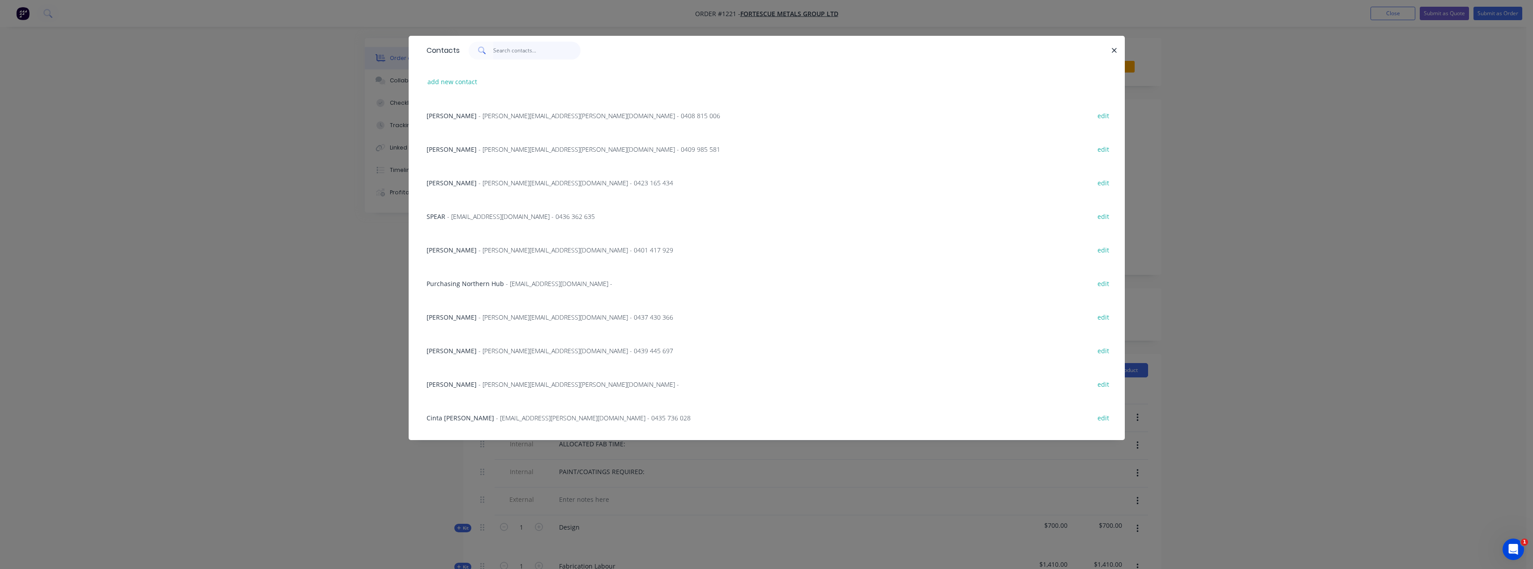
click at [512, 55] on input "text" at bounding box center [536, 51] width 87 height 18
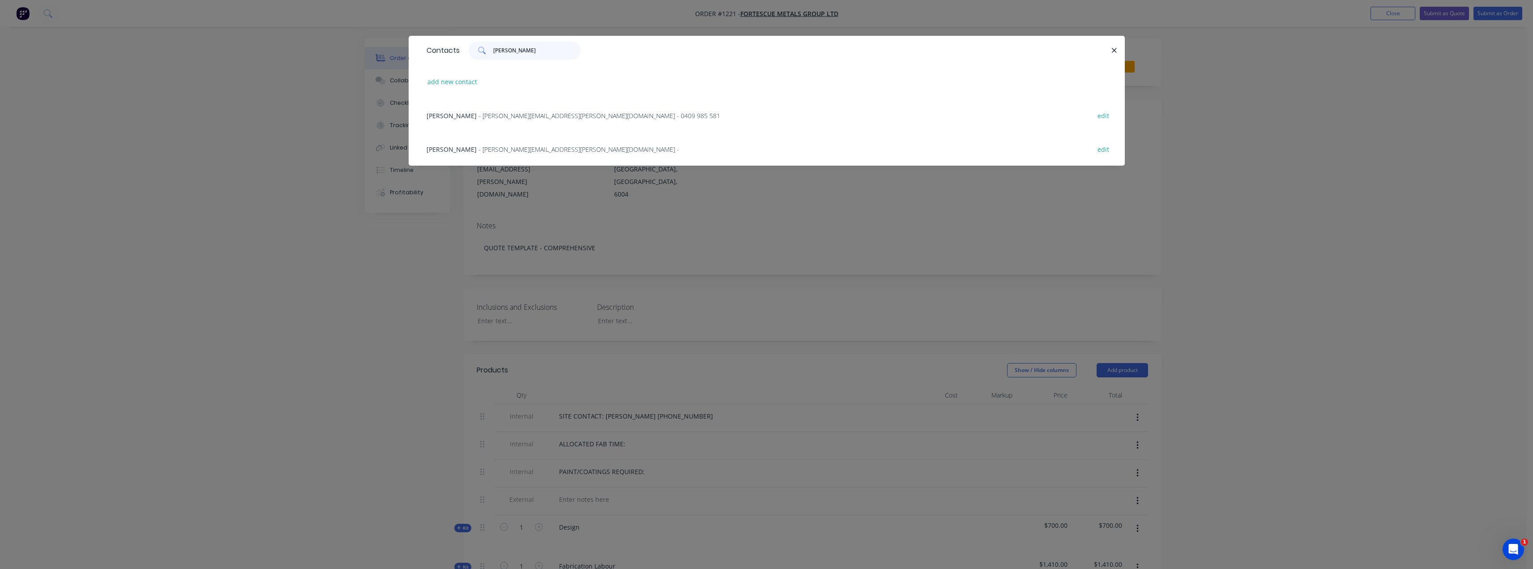
type input "[PERSON_NAME]"
click at [530, 120] on div "[PERSON_NAME] - [PERSON_NAME][EMAIL_ADDRESS][PERSON_NAME][DOMAIN_NAME] - 0409 9…" at bounding box center [573, 115] width 294 height 9
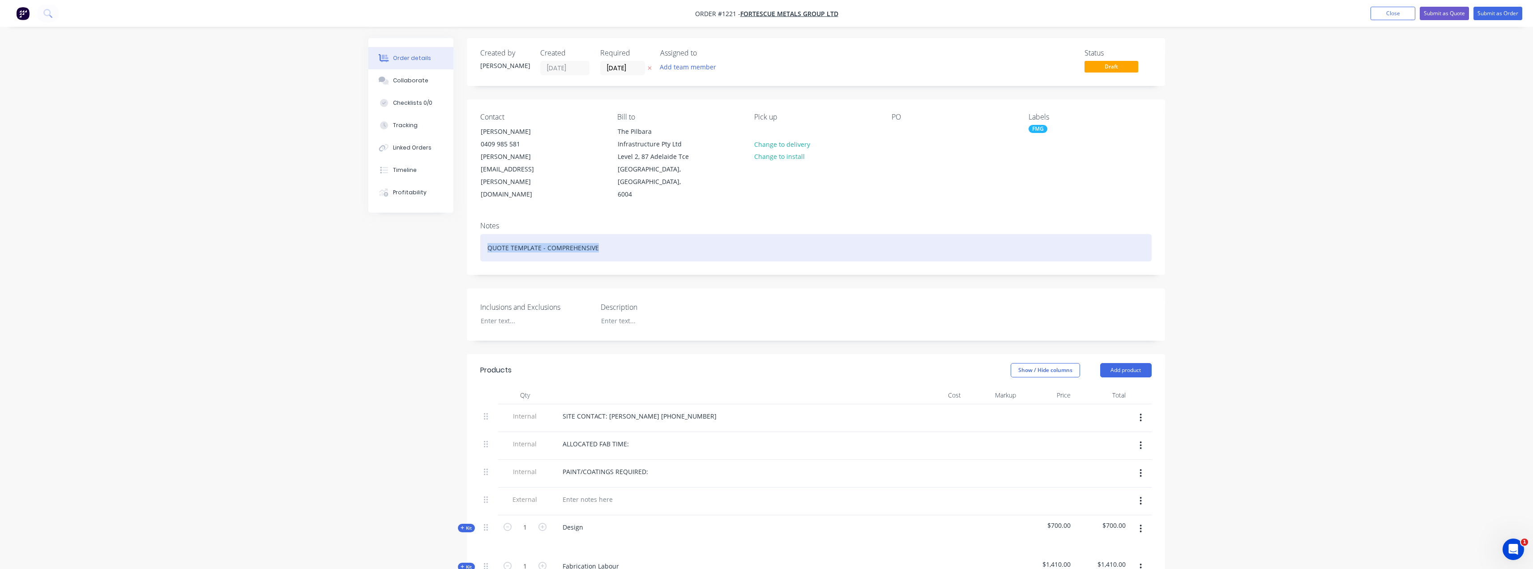
drag, startPoint x: 635, startPoint y: 242, endPoint x: 457, endPoint y: 245, distance: 177.7
click at [460, 244] on div "Created by [PERSON_NAME] Created [DATE] Required [DATE] Assigned to Add team me…" at bounding box center [766, 580] width 797 height 1085
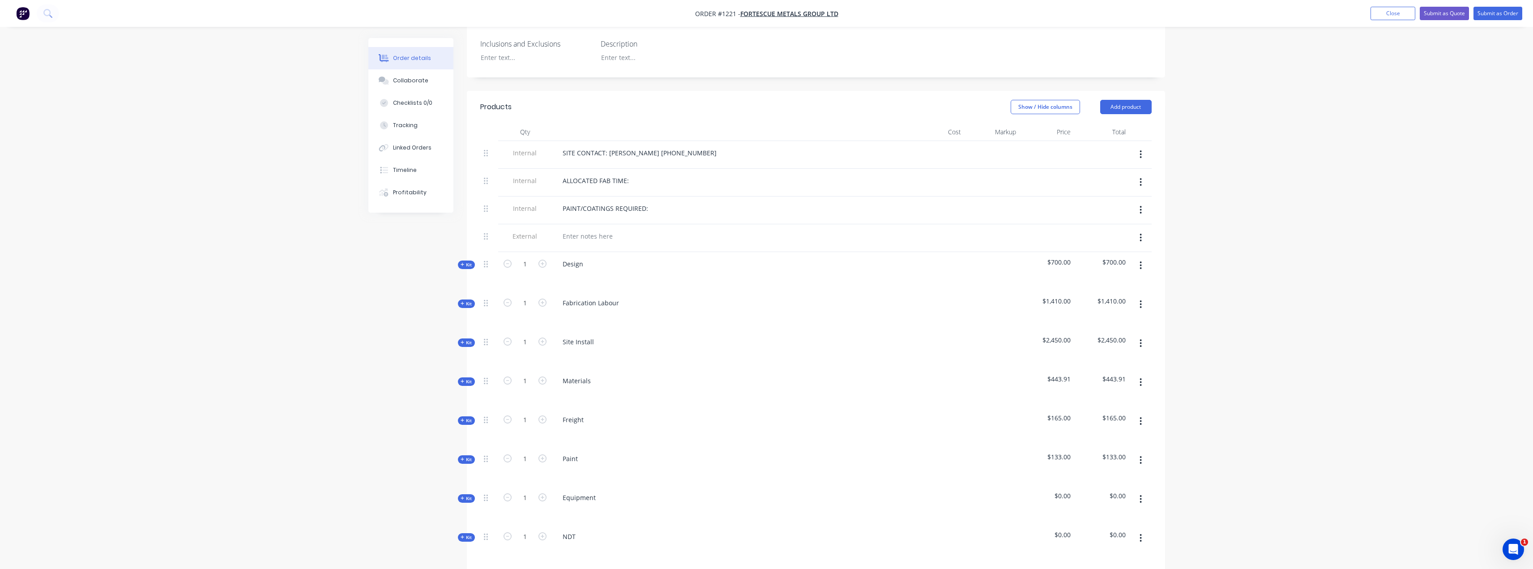
scroll to position [268, 0]
click at [1142, 333] on icon "button" at bounding box center [1140, 338] width 2 height 10
click at [1103, 409] on div "Delete" at bounding box center [1108, 415] width 69 height 13
click at [1141, 295] on icon "button" at bounding box center [1141, 299] width 2 height 8
click at [1117, 370] on div "Delete" at bounding box center [1108, 376] width 69 height 13
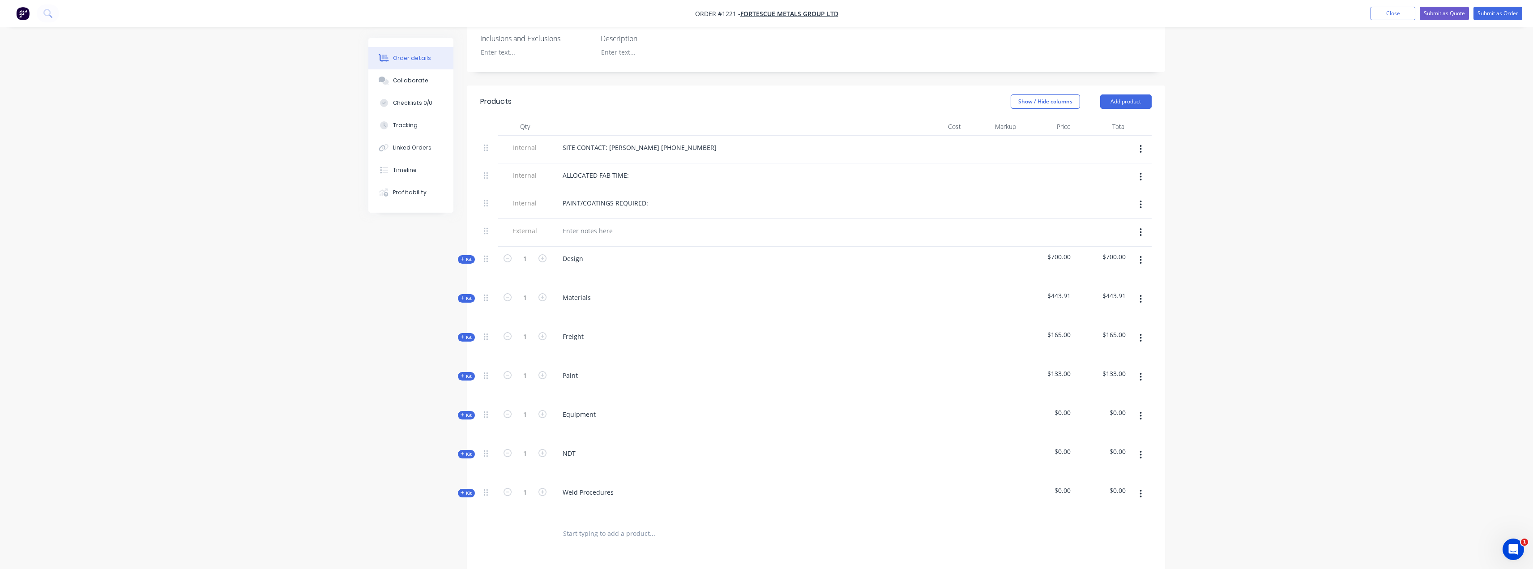
click at [1140, 334] on icon "button" at bounding box center [1141, 338] width 2 height 8
click at [1125, 409] on div "Delete" at bounding box center [1108, 415] width 69 height 13
click at [1137, 330] on button "button" at bounding box center [1140, 338] width 21 height 16
click at [1118, 409] on div "Delete" at bounding box center [1108, 415] width 69 height 13
click at [1139, 330] on button "button" at bounding box center [1140, 338] width 21 height 16
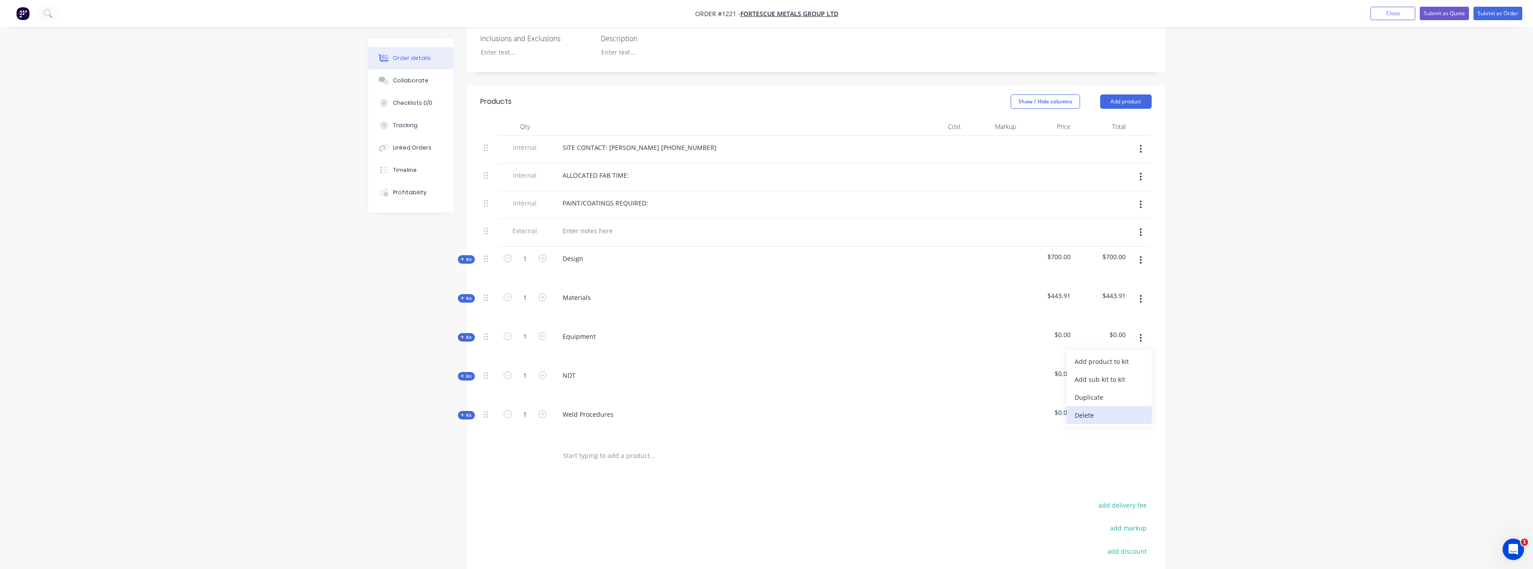
click at [1100, 409] on div "Delete" at bounding box center [1108, 415] width 69 height 13
click at [1140, 334] on icon "button" at bounding box center [1141, 338] width 2 height 8
click at [1082, 409] on div "Delete" at bounding box center [1108, 415] width 69 height 13
click at [469, 295] on span "Kit" at bounding box center [466, 298] width 12 height 7
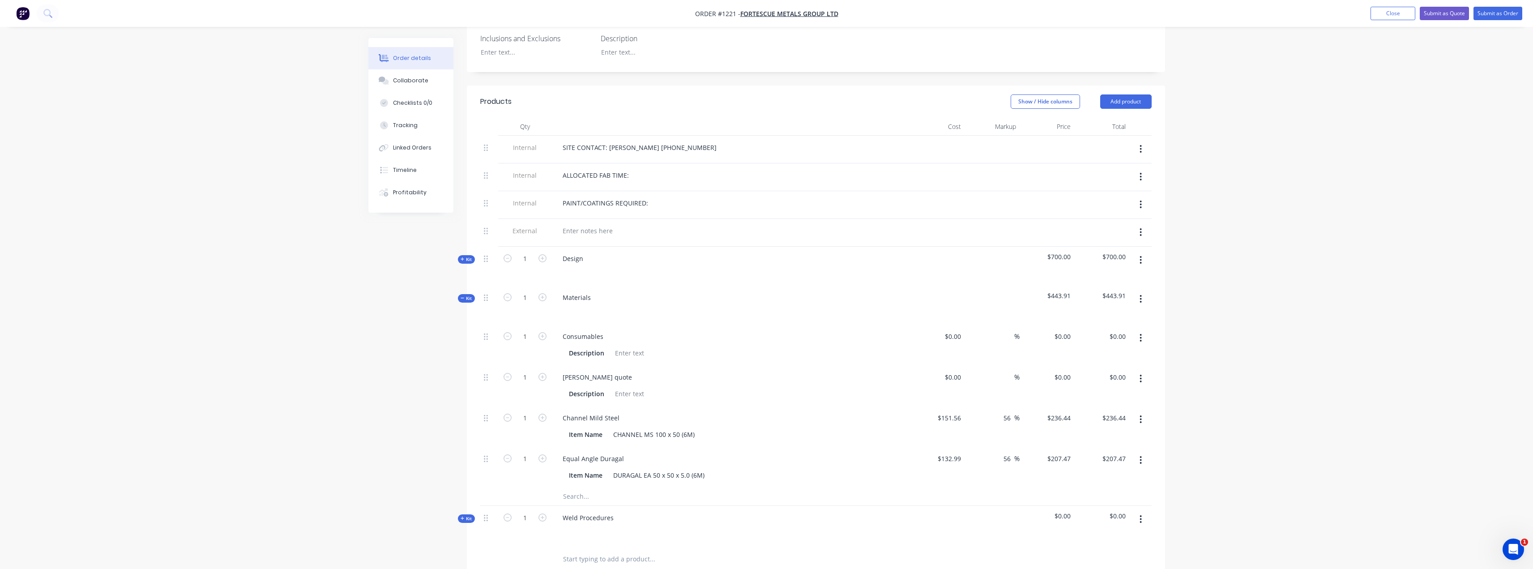
click at [1140, 456] on icon "button" at bounding box center [1141, 460] width 2 height 8
click at [1129, 513] on div "Delete" at bounding box center [1108, 519] width 69 height 13
click at [1139, 411] on button "button" at bounding box center [1140, 419] width 21 height 16
click at [1112, 472] on div "Delete" at bounding box center [1108, 478] width 69 height 13
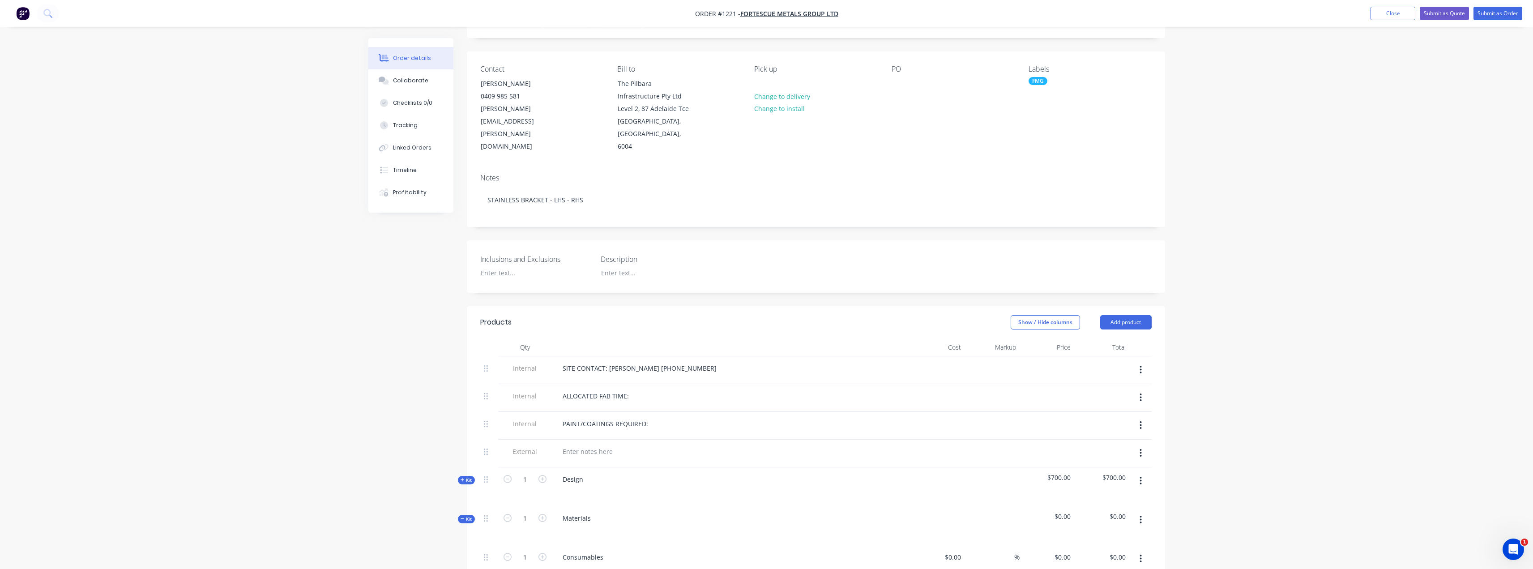
scroll to position [0, 0]
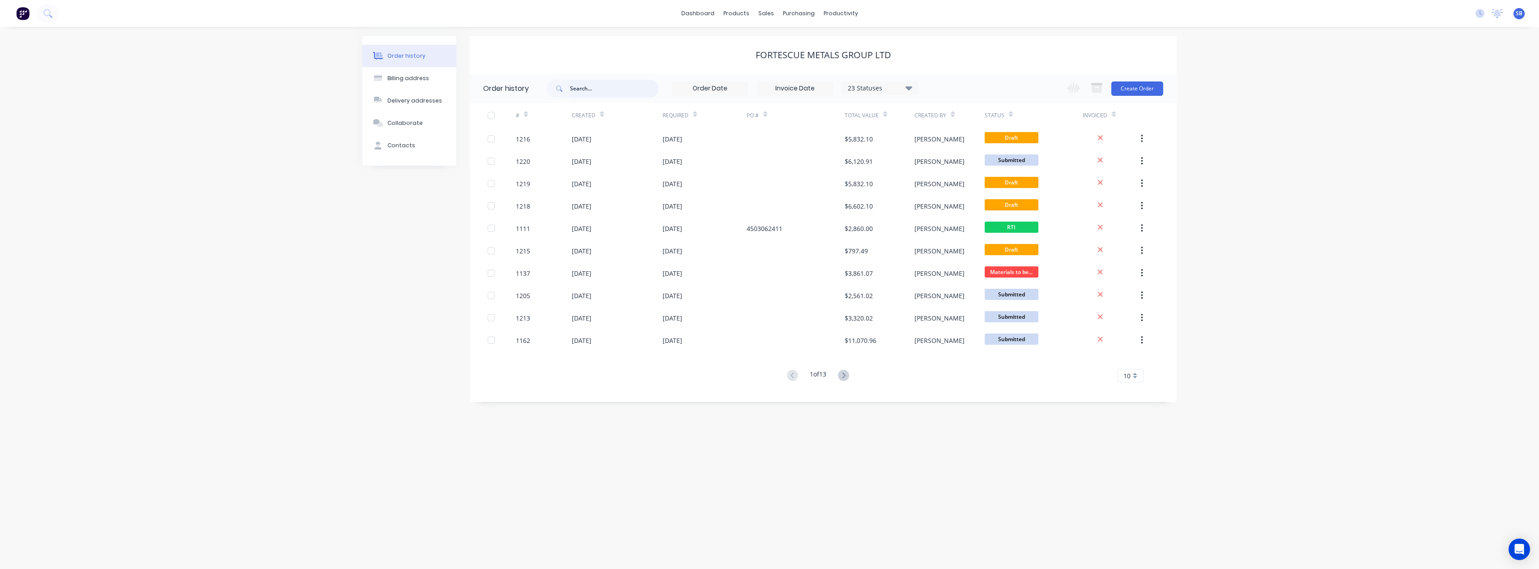
click at [596, 85] on input "text" at bounding box center [614, 89] width 89 height 18
type input "1126"
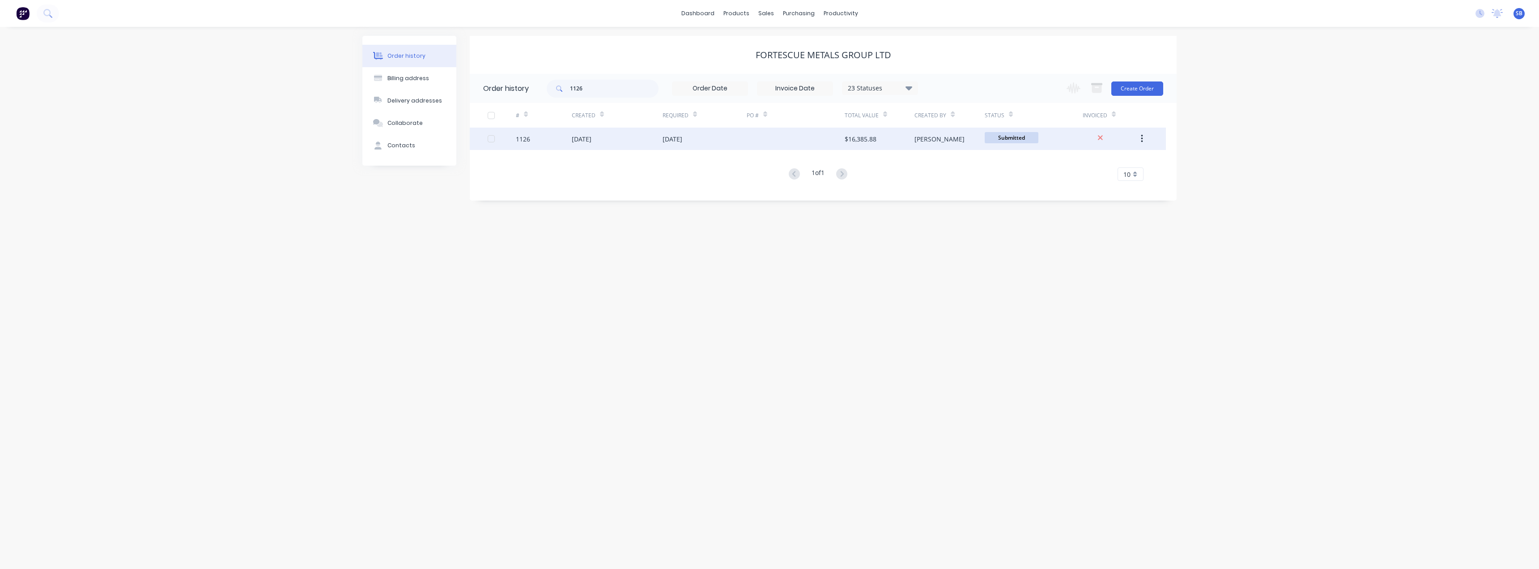
click at [682, 141] on div "[DATE]" at bounding box center [673, 138] width 20 height 9
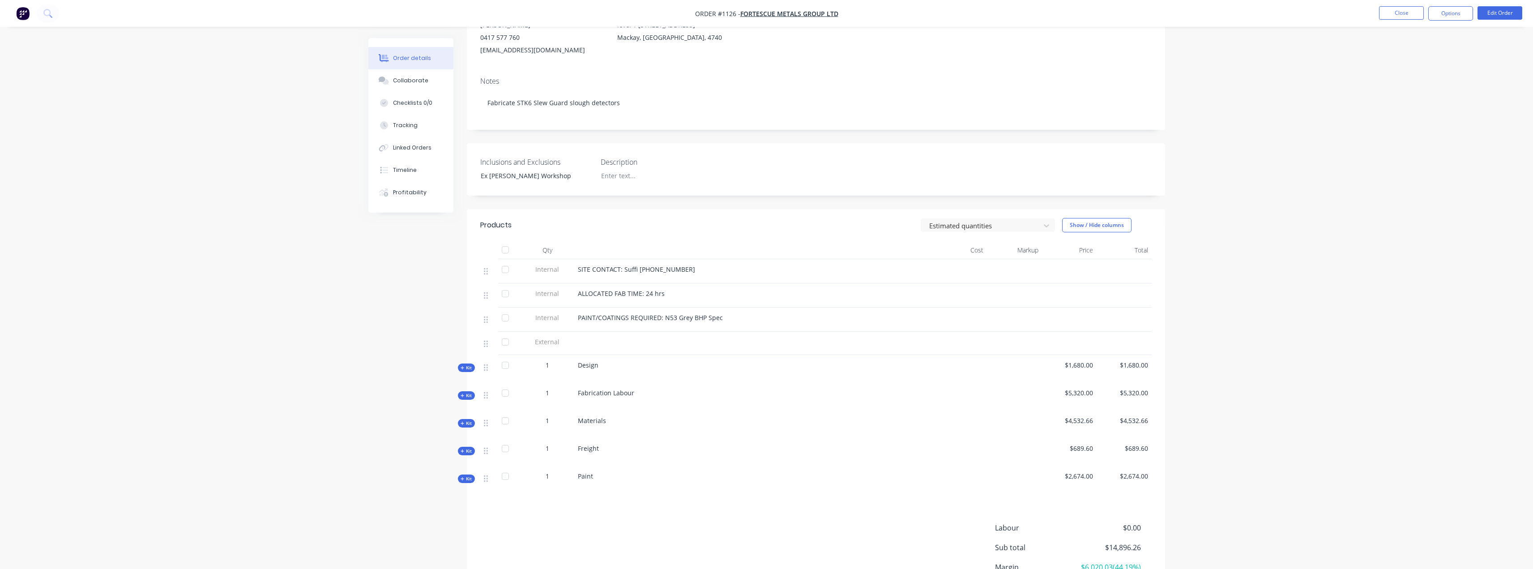
scroll to position [134, 0]
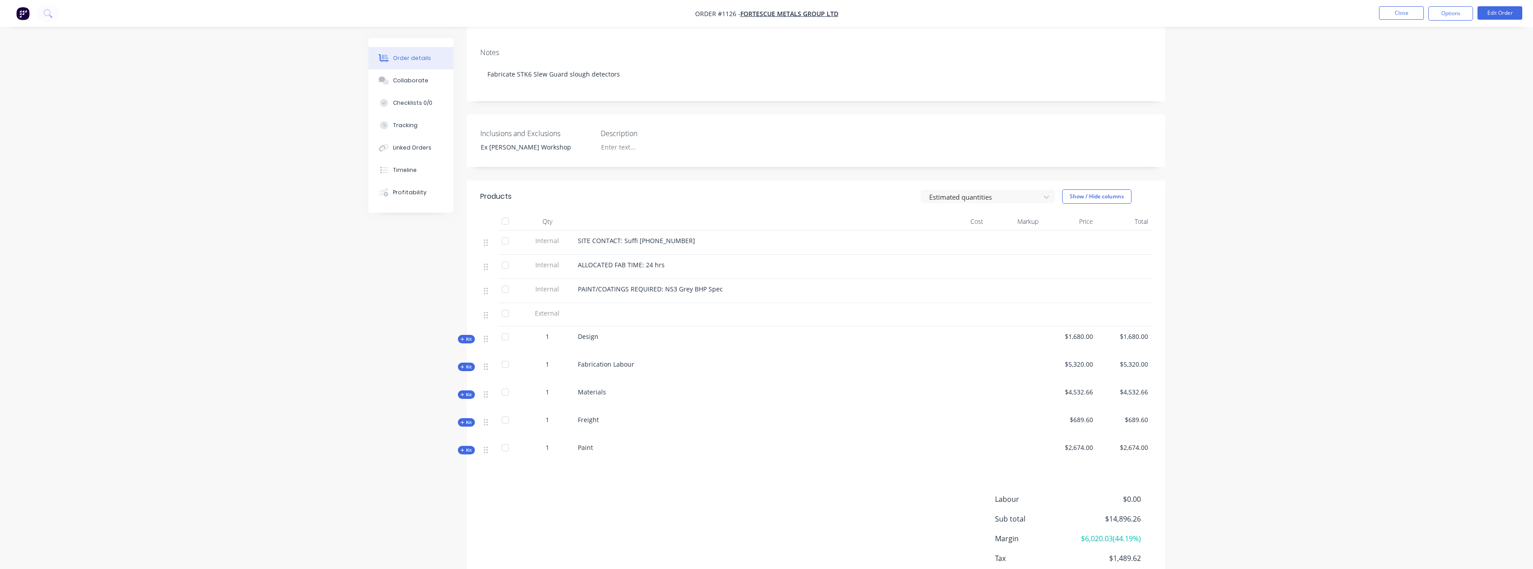
click at [465, 392] on span "Kit" at bounding box center [466, 394] width 12 height 7
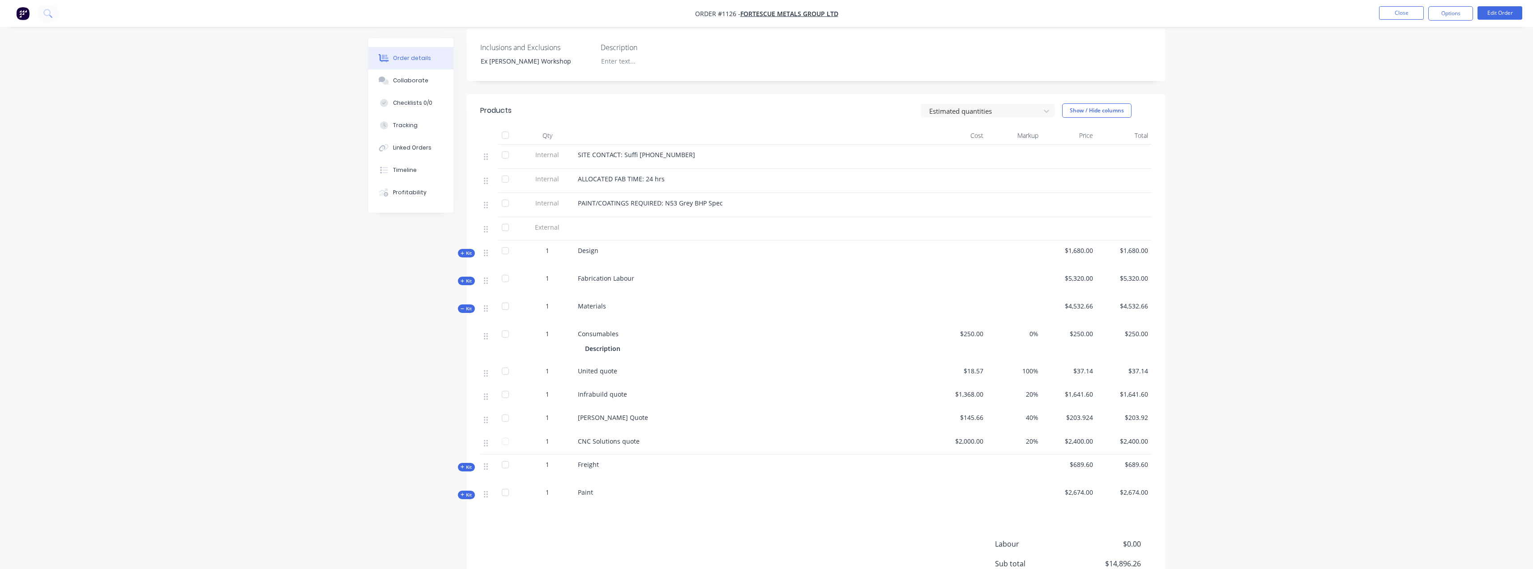
scroll to position [224, 0]
click at [985, 435] on div "$2,000.00" at bounding box center [959, 438] width 55 height 23
click at [977, 434] on span "$2,000.00" at bounding box center [960, 437] width 48 height 9
click at [972, 444] on div "$2,000.00" at bounding box center [959, 438] width 55 height 23
click at [976, 434] on span "$2,000.00" at bounding box center [960, 437] width 48 height 9
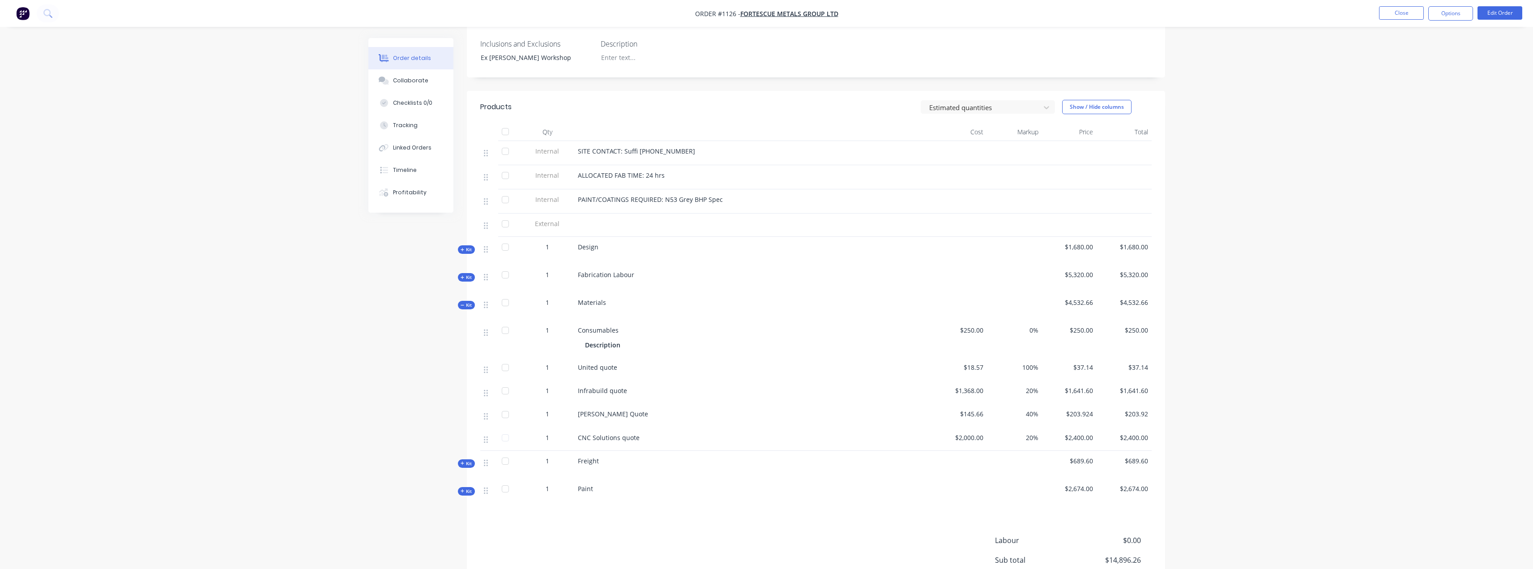
click at [973, 440] on span "$2,000.00" at bounding box center [960, 437] width 48 height 9
click at [975, 440] on span "$2,000.00" at bounding box center [960, 437] width 48 height 9
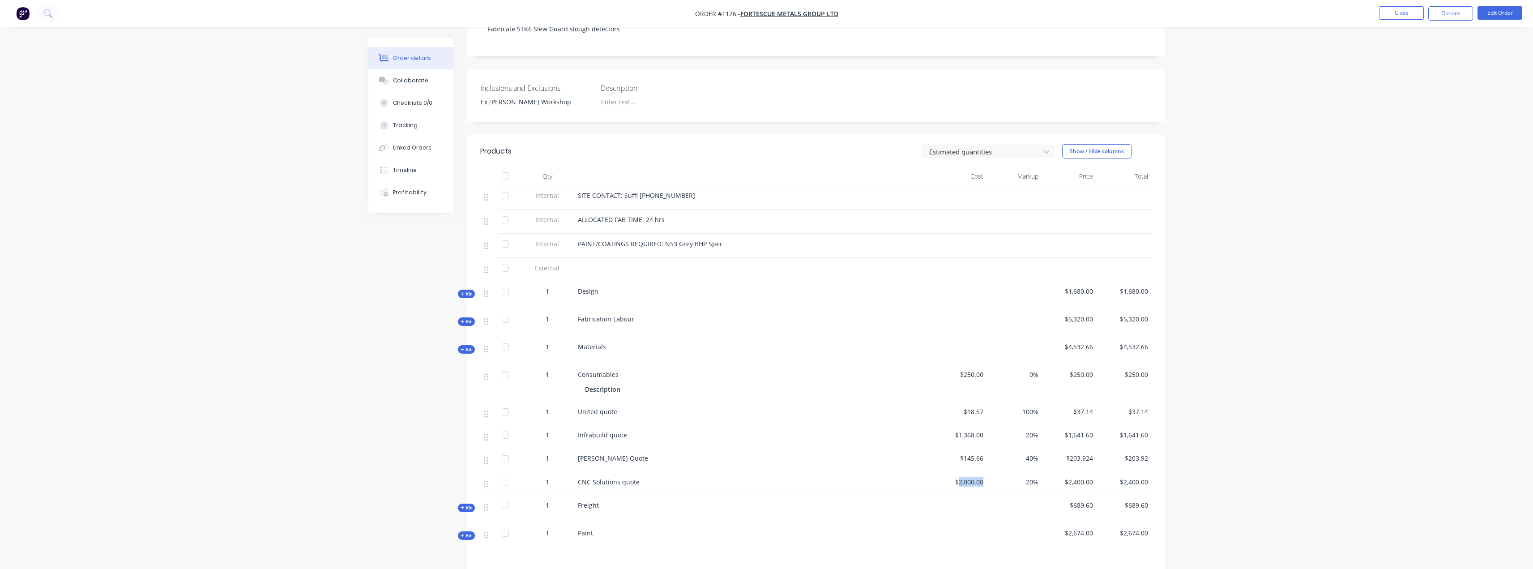
scroll to position [268, 0]
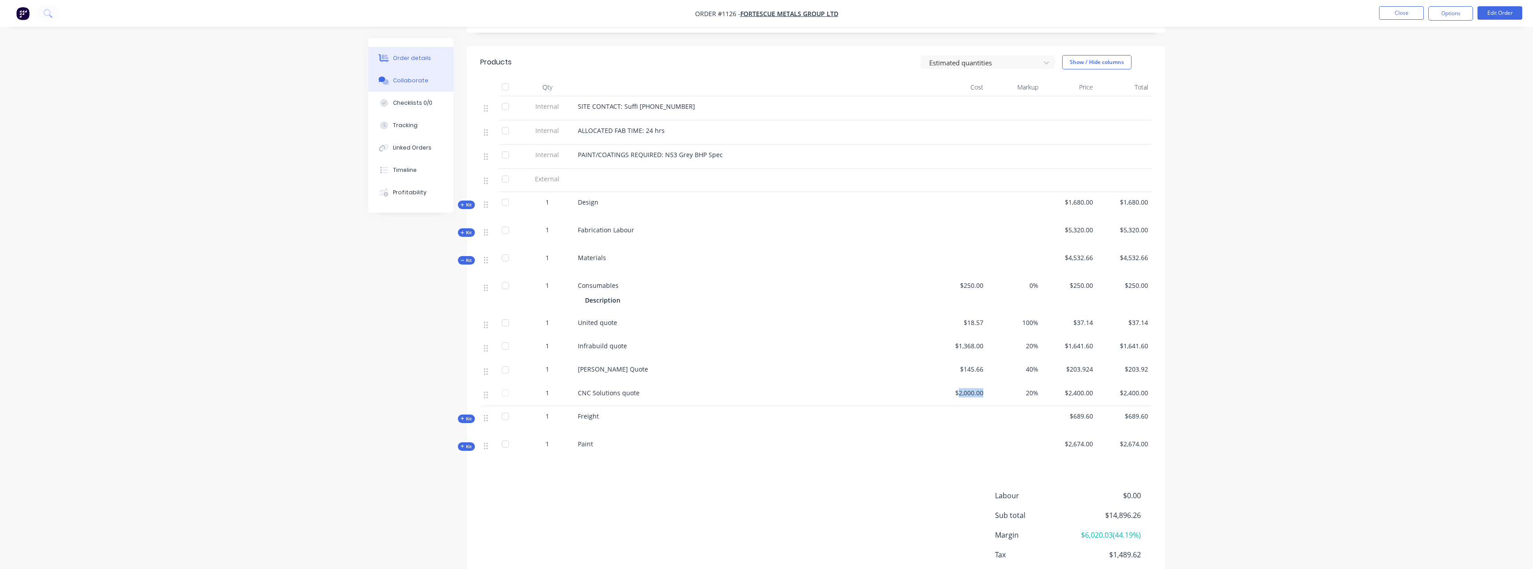
click at [406, 81] on div "Collaborate" at bounding box center [410, 81] width 35 height 8
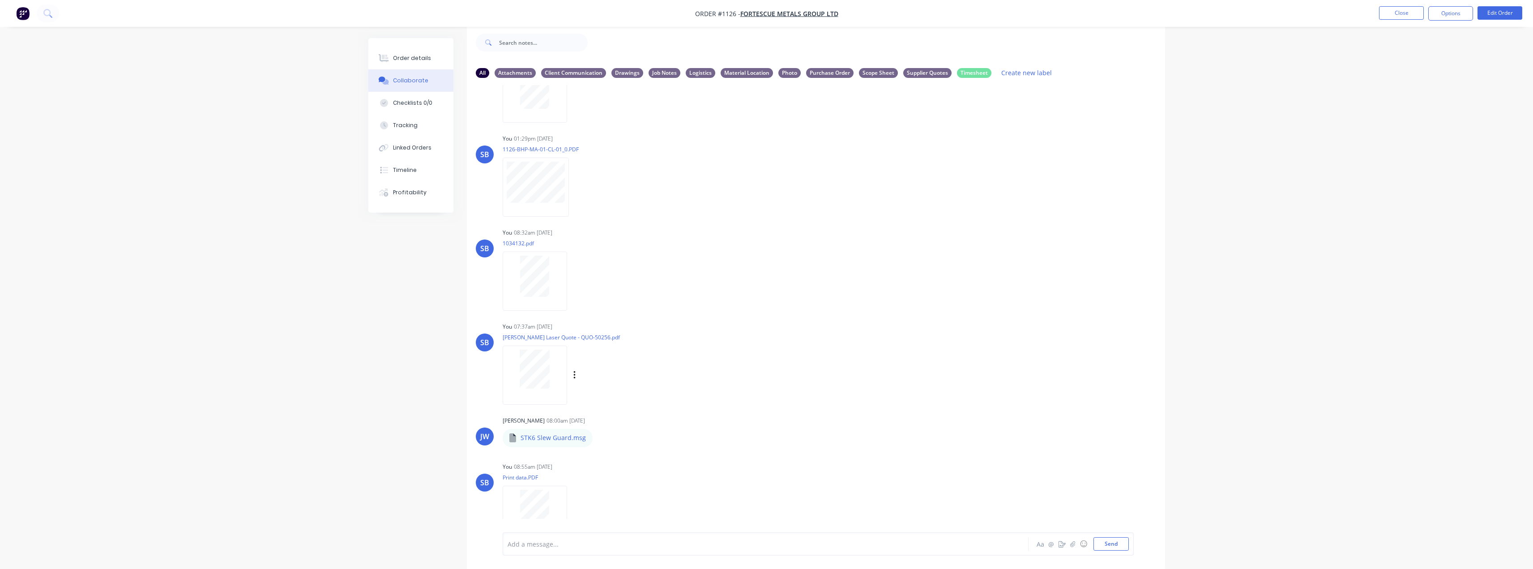
scroll to position [372, 0]
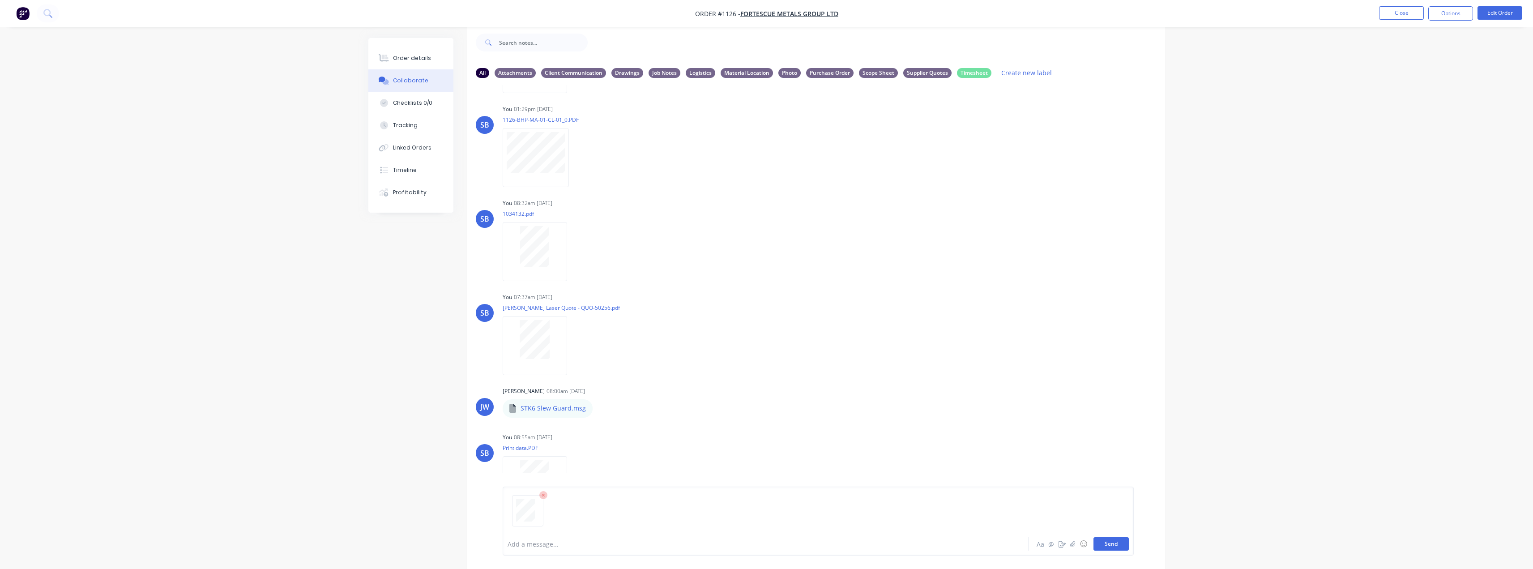
click at [1112, 549] on button "Send" at bounding box center [1110, 543] width 35 height 13
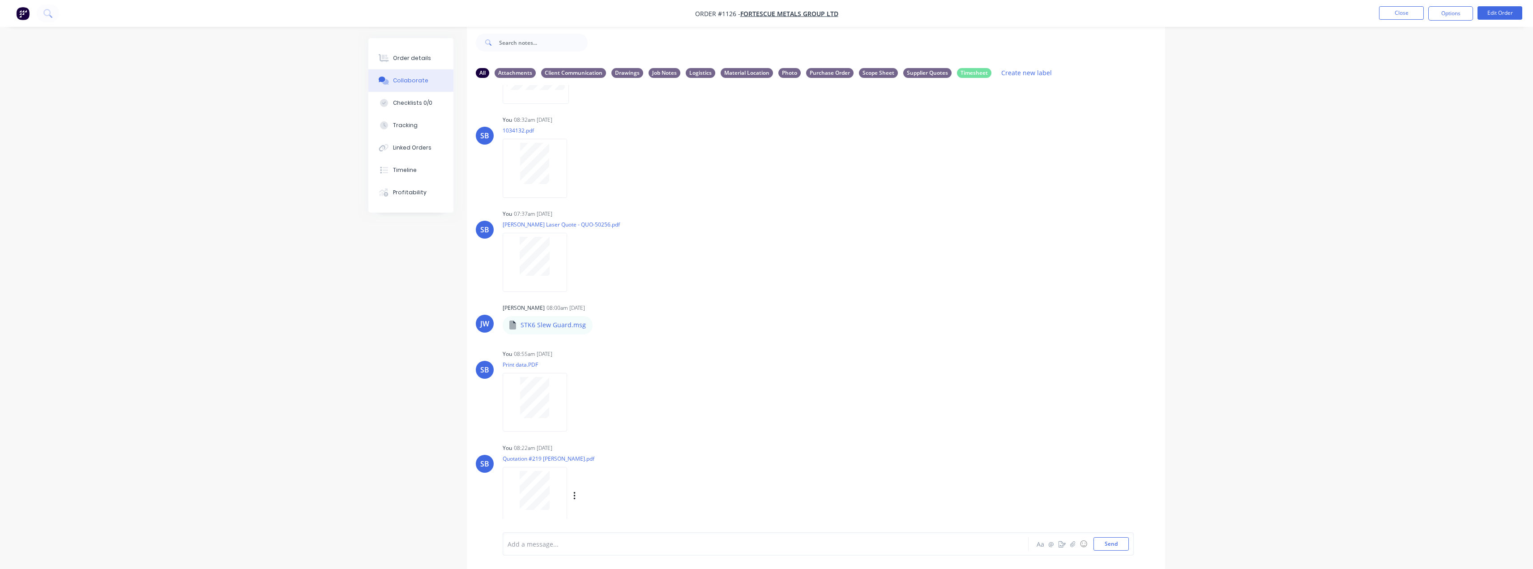
scroll to position [466, 0]
click at [576, 482] on button "button" at bounding box center [575, 485] width 4 height 13
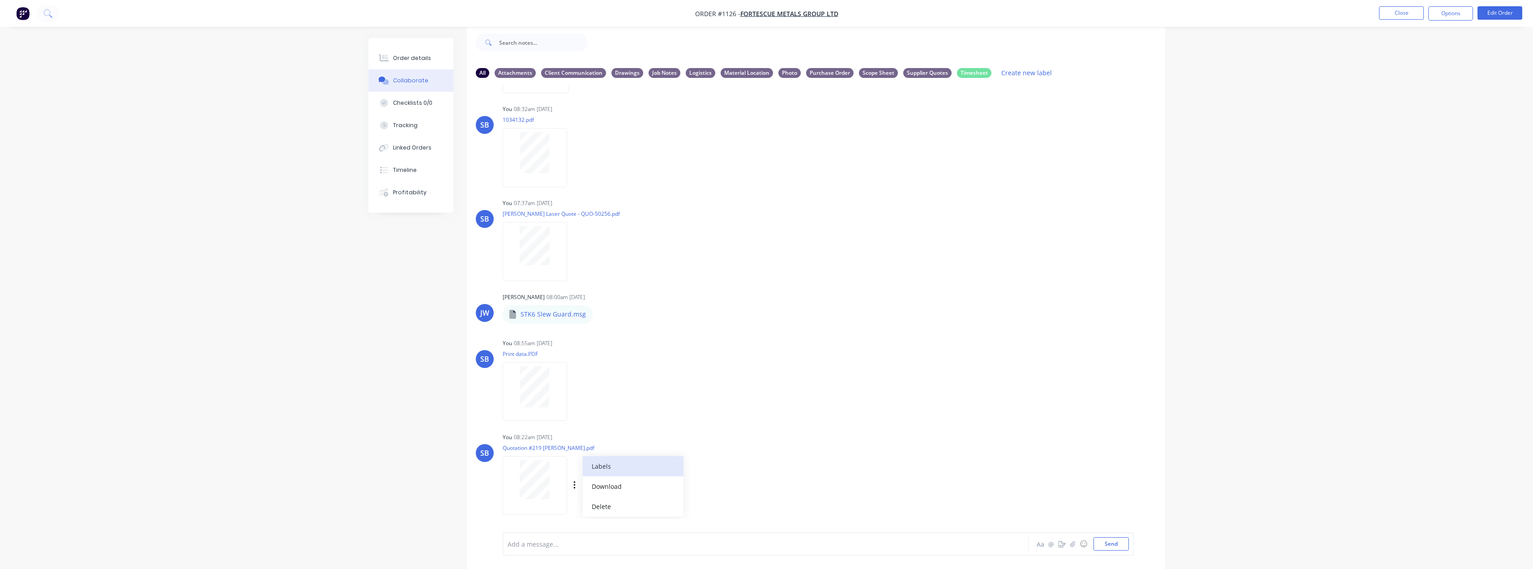
click at [628, 469] on button "Labels" at bounding box center [633, 466] width 101 height 20
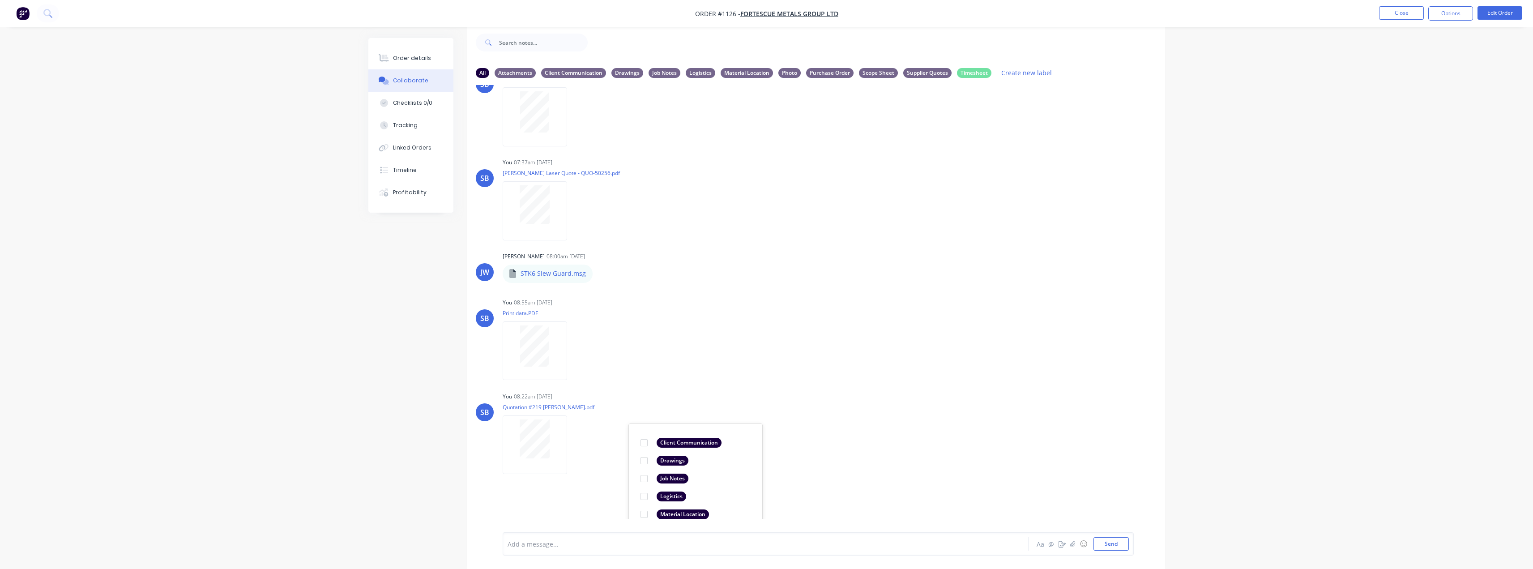
scroll to position [608, 0]
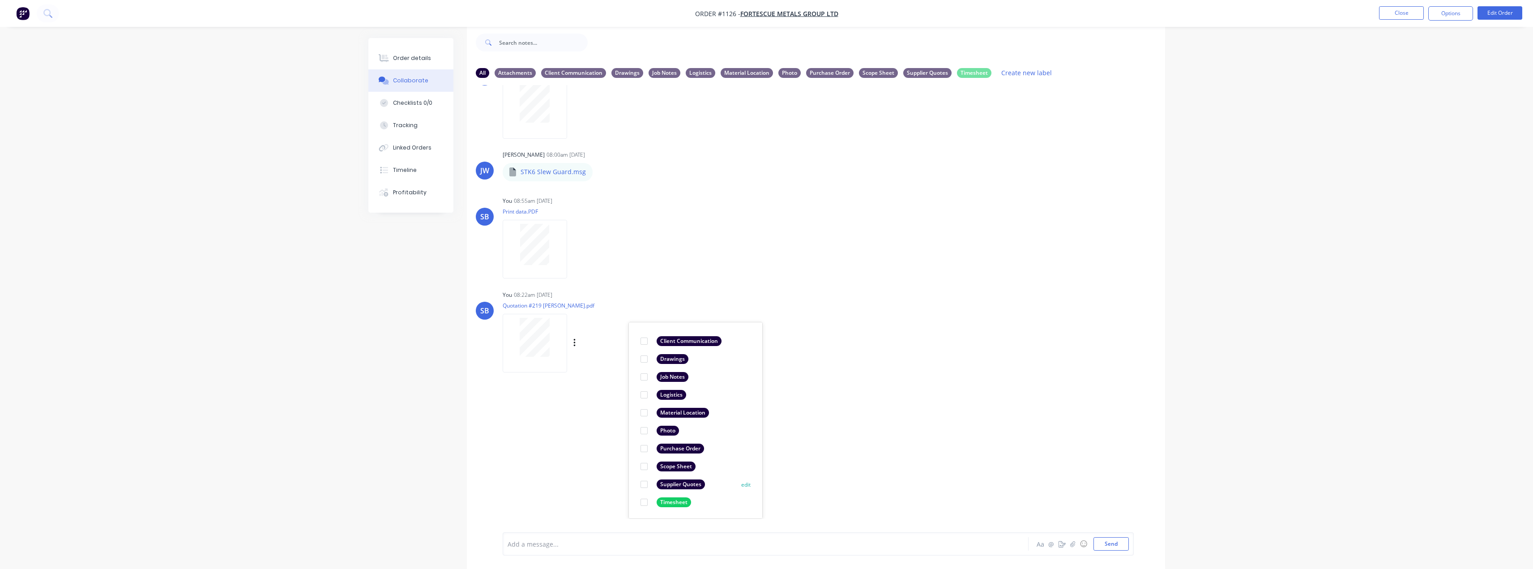
click at [691, 484] on div "Supplier Quotes" at bounding box center [680, 484] width 48 height 10
click at [965, 352] on div "LT Leya Thompson 06:14am 22/09/25 Paint Coating Inspection Report.pdf Labels Do…" at bounding box center [816, 302] width 698 height 434
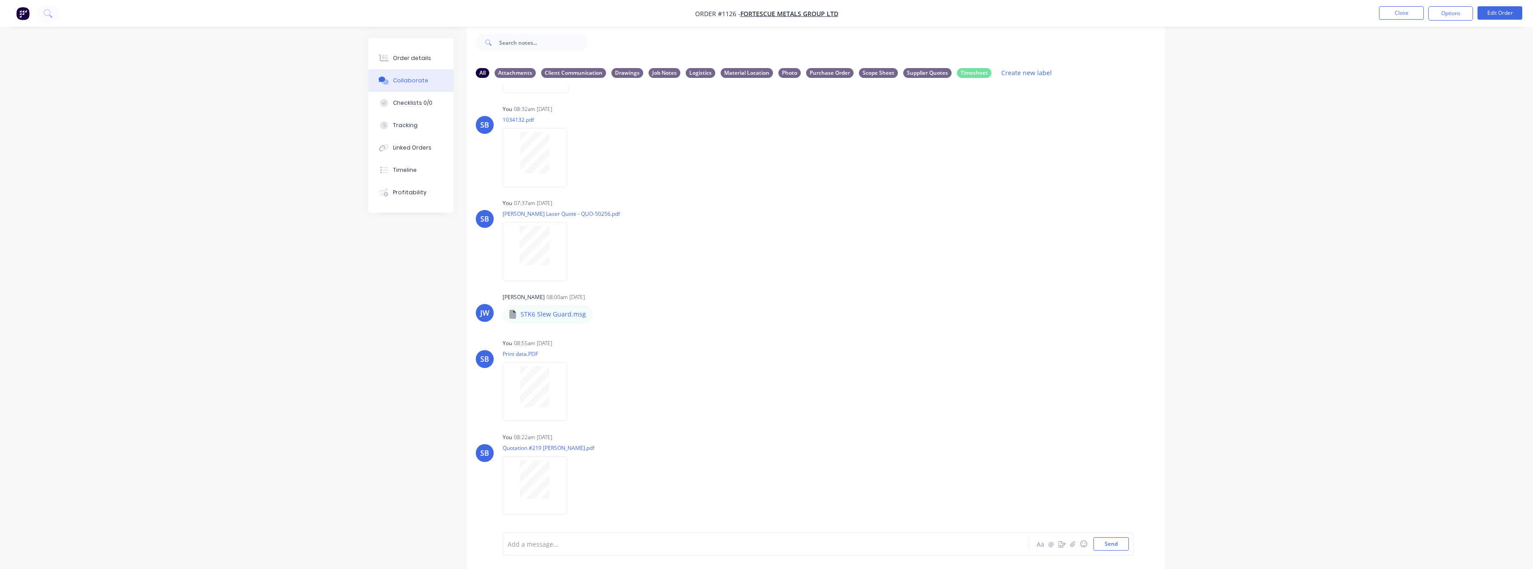
click at [0, 0] on div "Labels Download Delete" at bounding box center [0, 0] width 0 height 0
click at [0, 0] on icon "button" at bounding box center [0, 0] width 0 height 0
click at [0, 0] on button "Delete" at bounding box center [0, 0] width 0 height 0
click at [1108, 546] on button "Send" at bounding box center [1110, 543] width 35 height 13
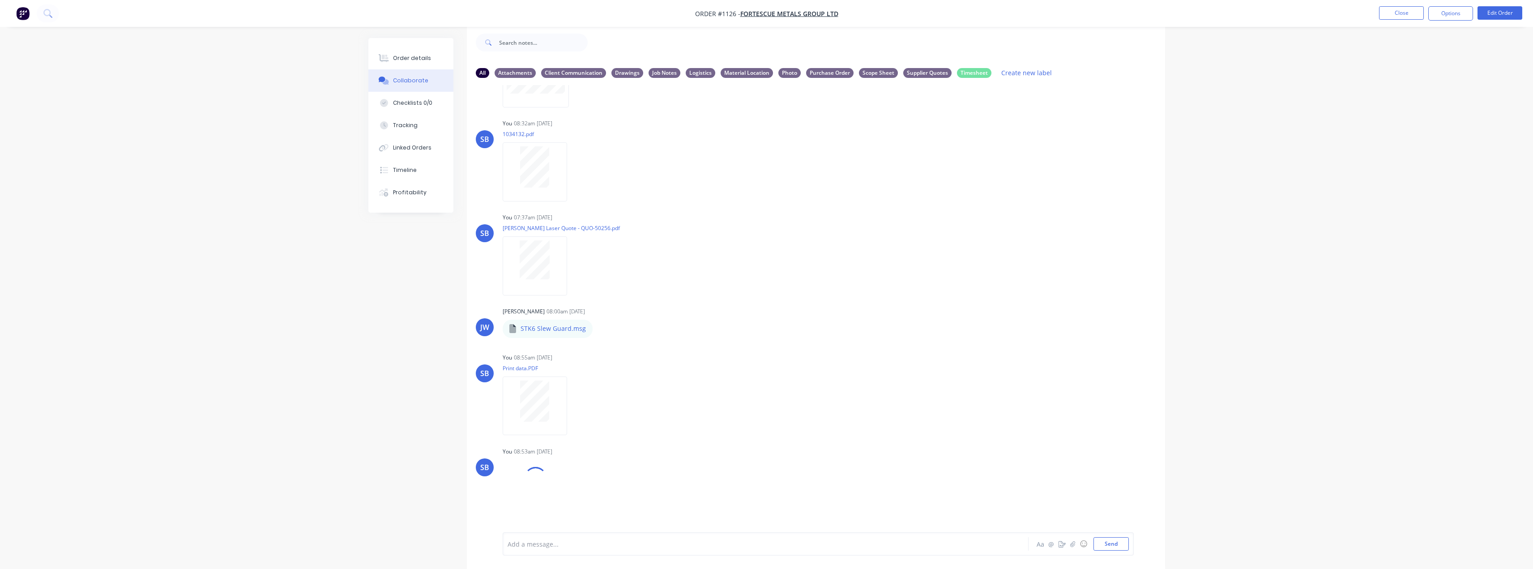
scroll to position [466, 0]
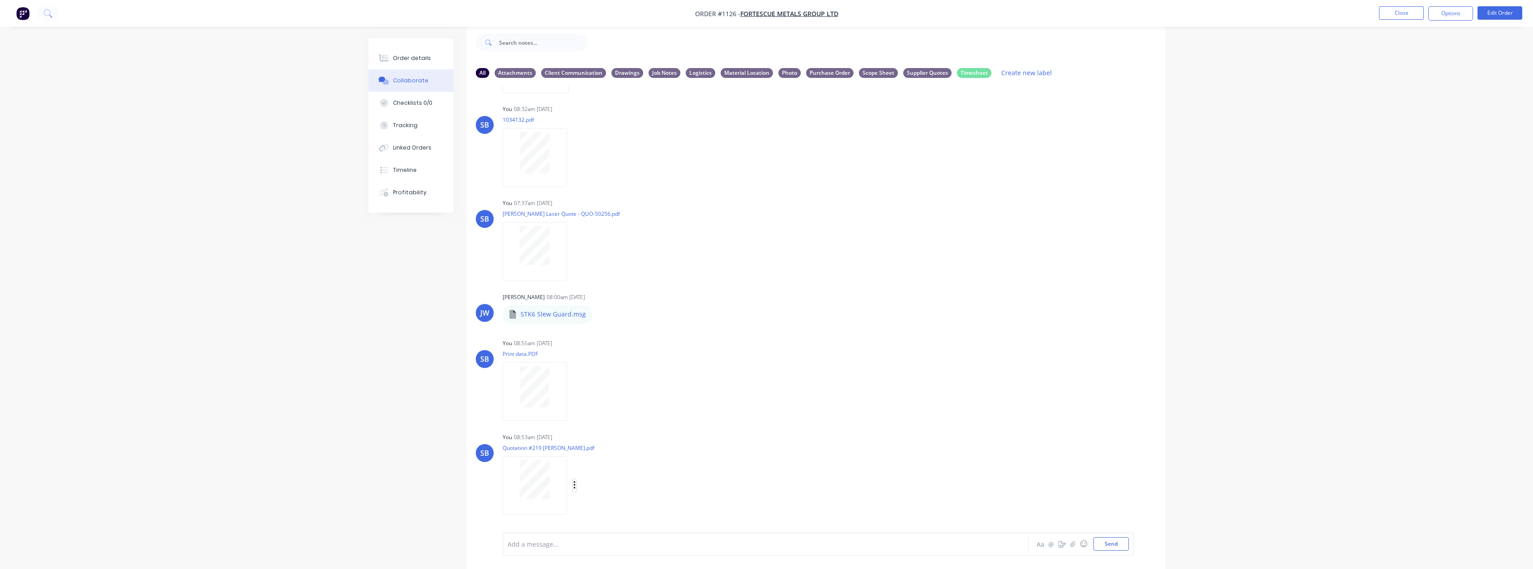
click at [575, 482] on icon "button" at bounding box center [574, 485] width 2 height 8
click at [639, 468] on button "Labels" at bounding box center [633, 466] width 101 height 20
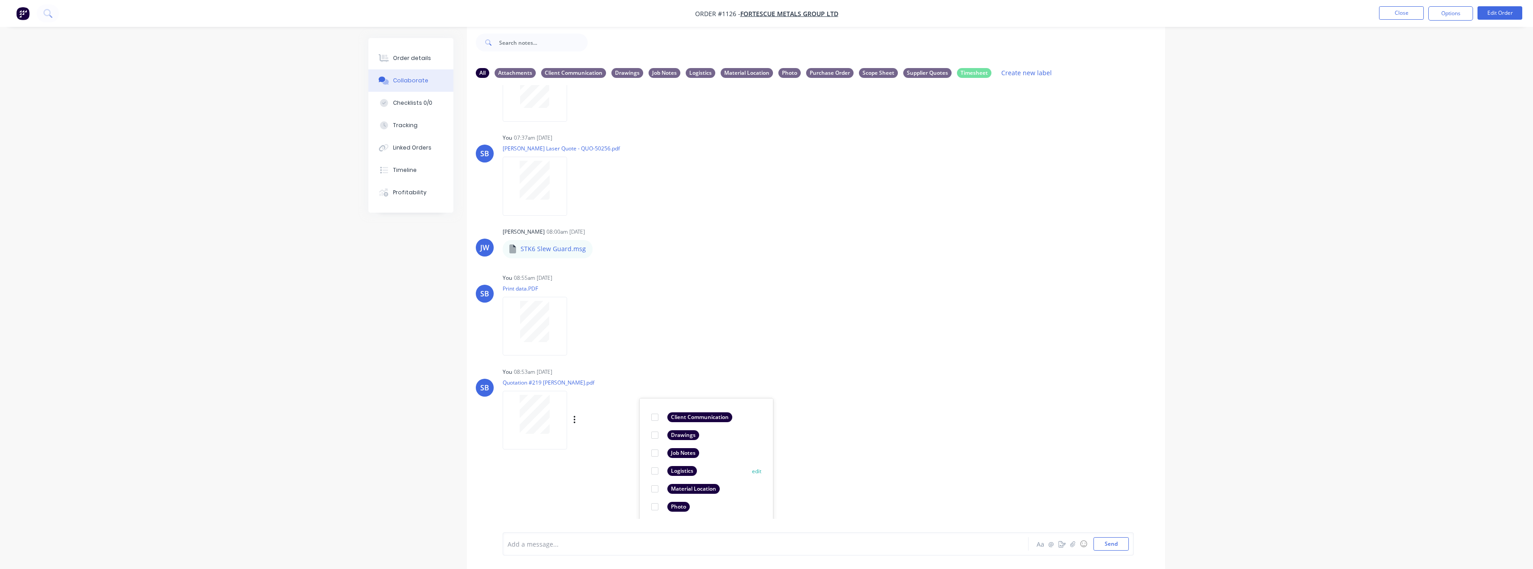
scroll to position [607, 0]
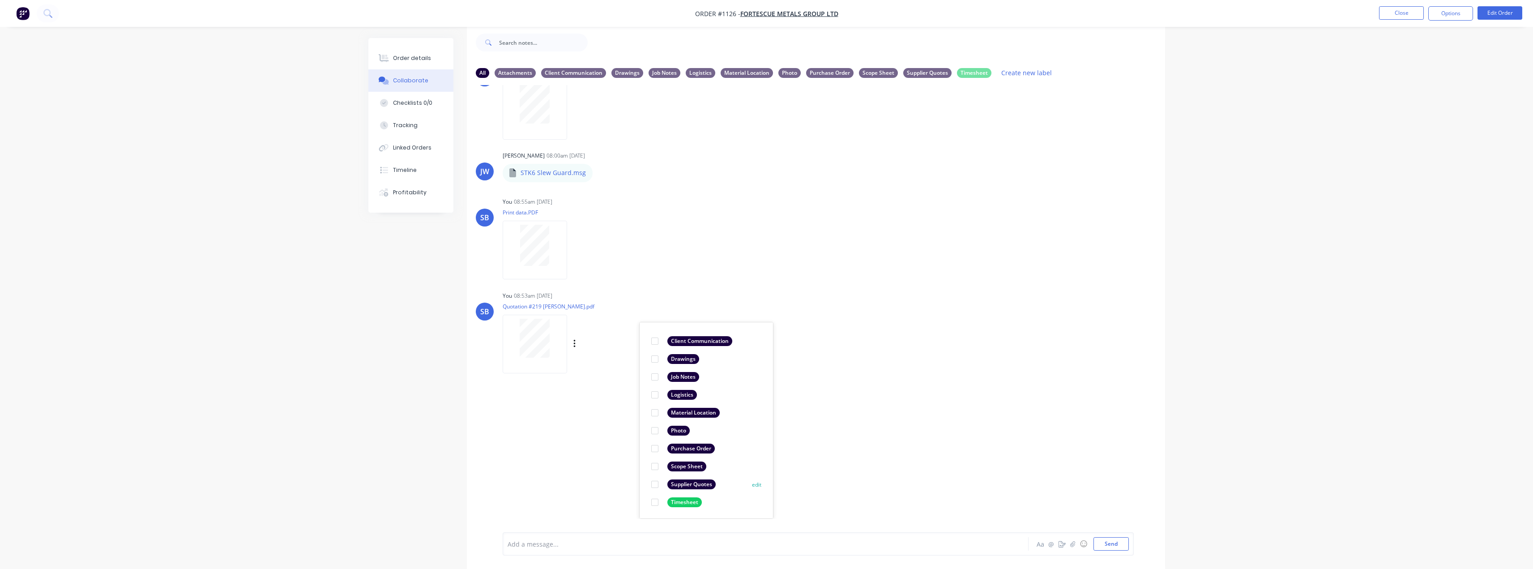
click at [696, 484] on div "Supplier Quotes" at bounding box center [691, 484] width 48 height 10
click at [972, 403] on div "LT Leya Thompson 06:14am 22/09/25 Paint Coating Inspection Report.pdf Labels Do…" at bounding box center [816, 302] width 698 height 434
